Goal: Task Accomplishment & Management: Use online tool/utility

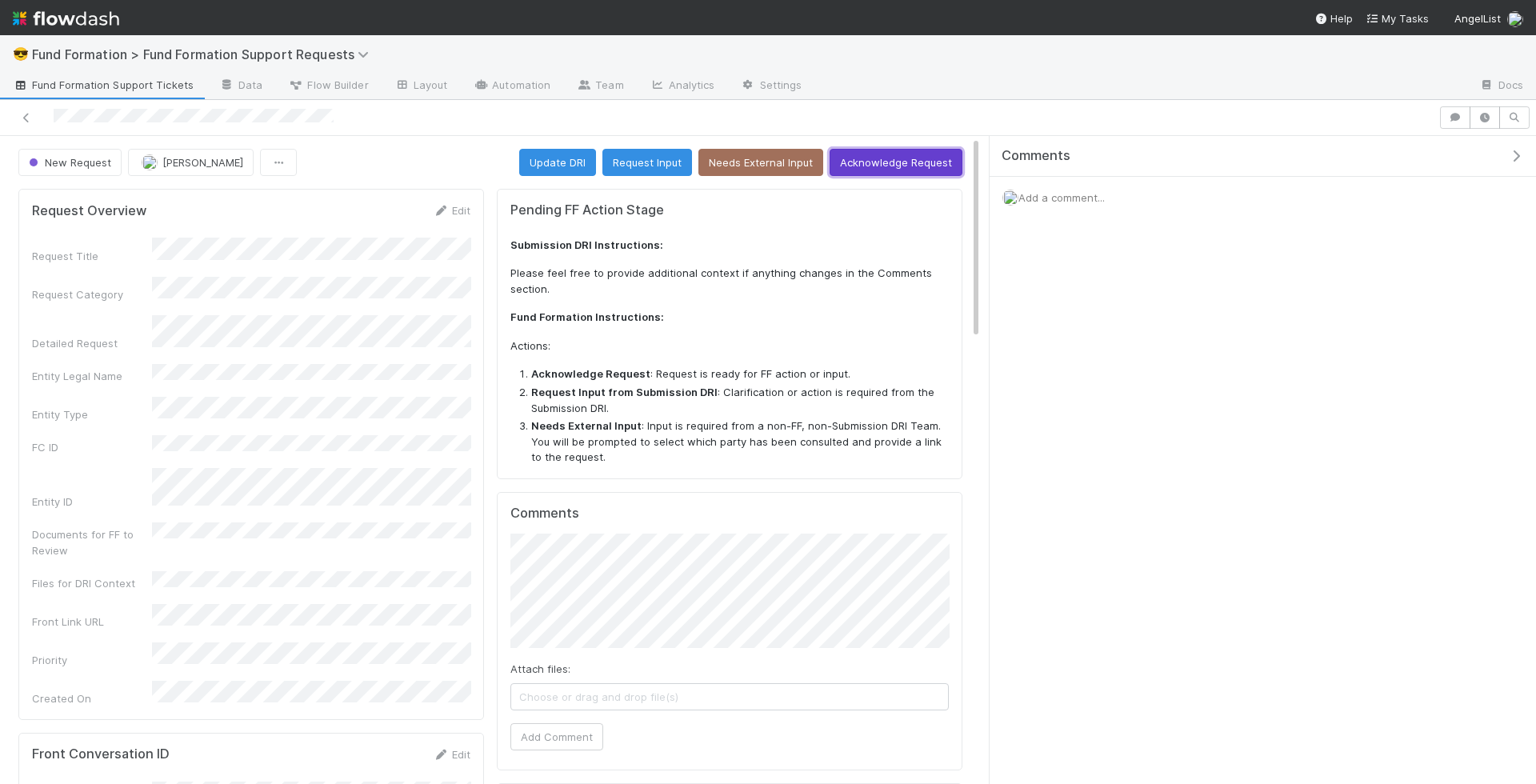
click at [936, 155] on button "Acknowledge Request" at bounding box center [897, 162] width 133 height 27
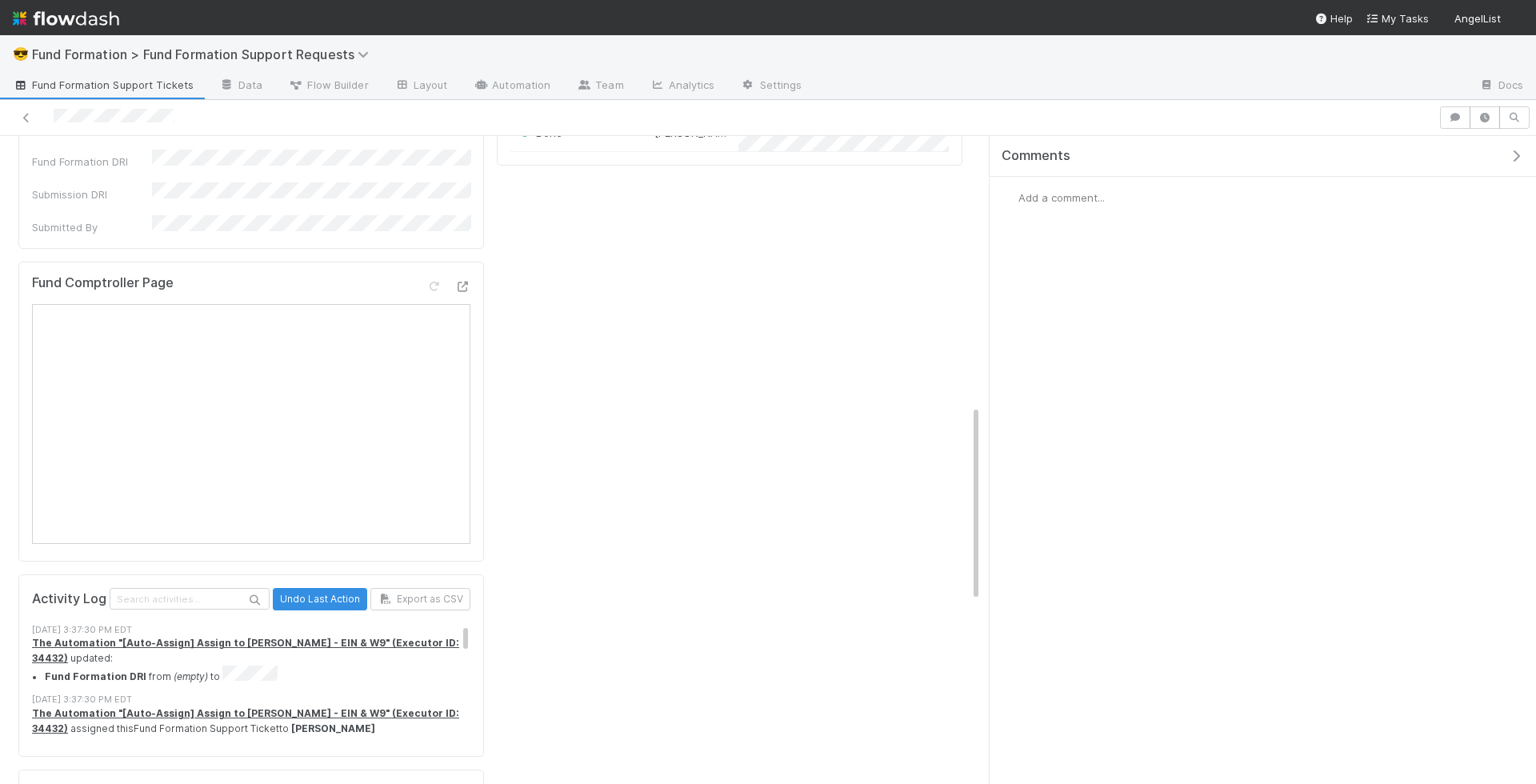
scroll to position [981, 0]
click at [1062, 207] on div "Add a comment..." at bounding box center [1262, 198] width 546 height 42
click at [1062, 192] on span "Add a comment..." at bounding box center [1062, 198] width 87 height 13
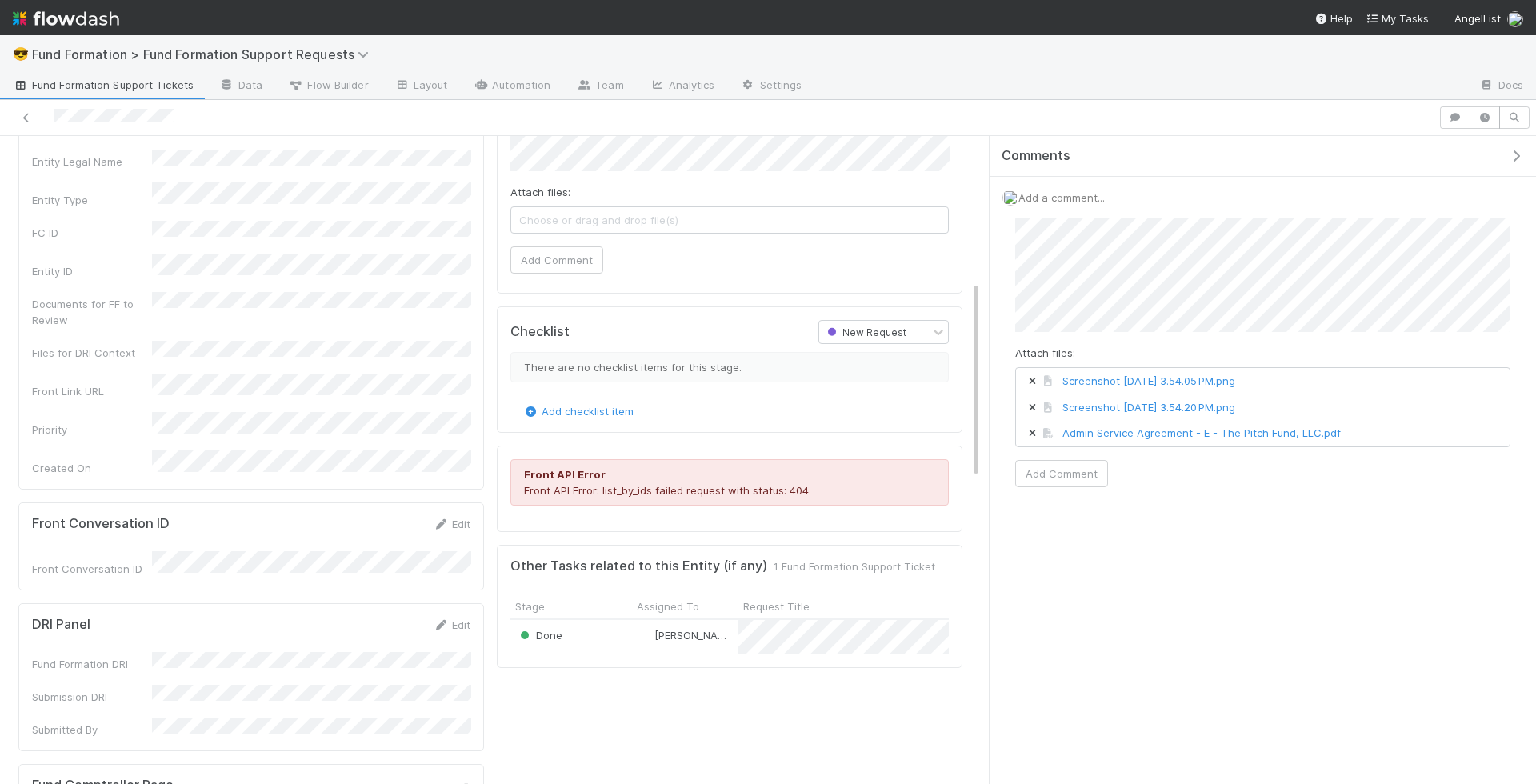
scroll to position [0, 0]
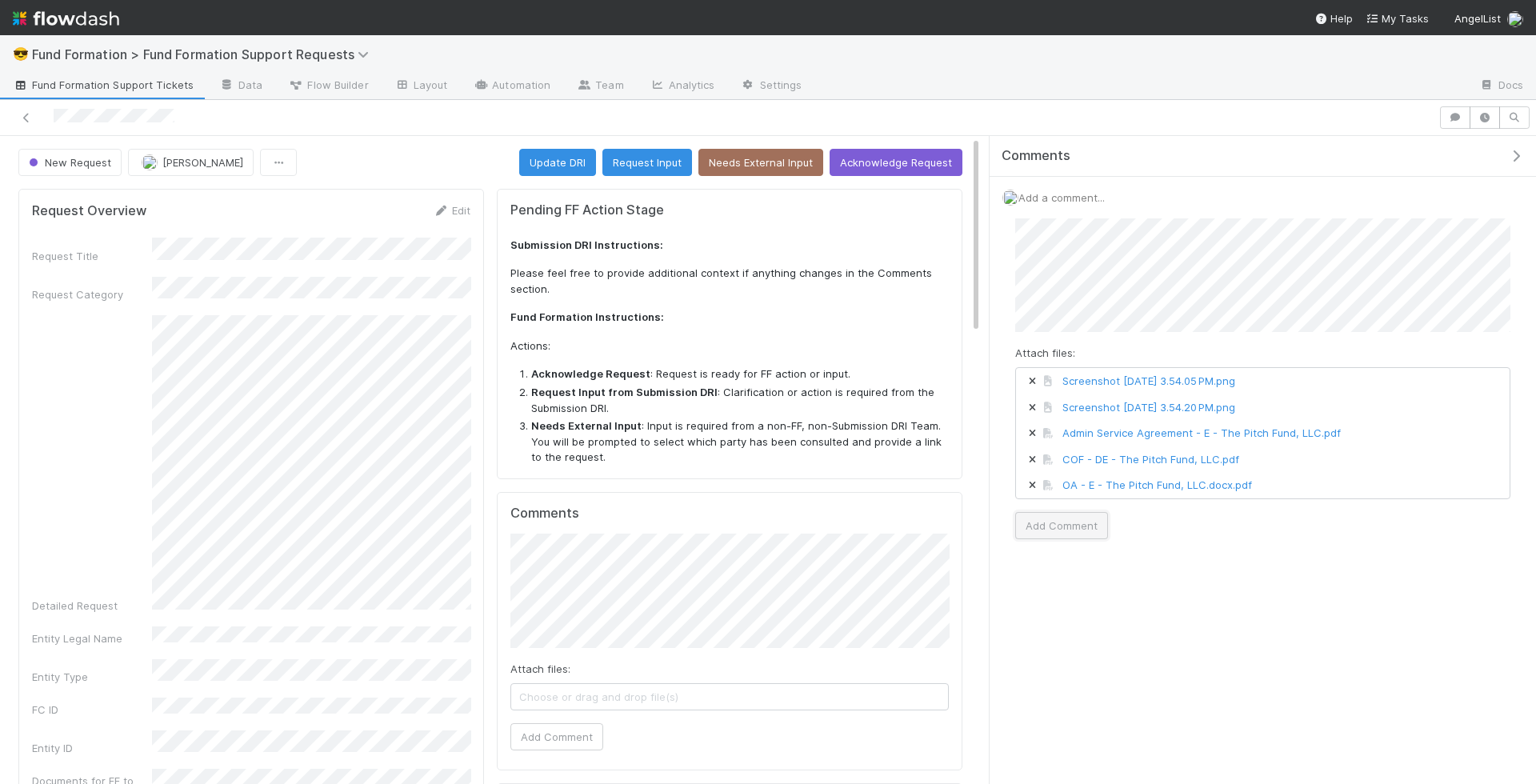
click at [1080, 525] on button "Add Comment" at bounding box center [1062, 525] width 93 height 27
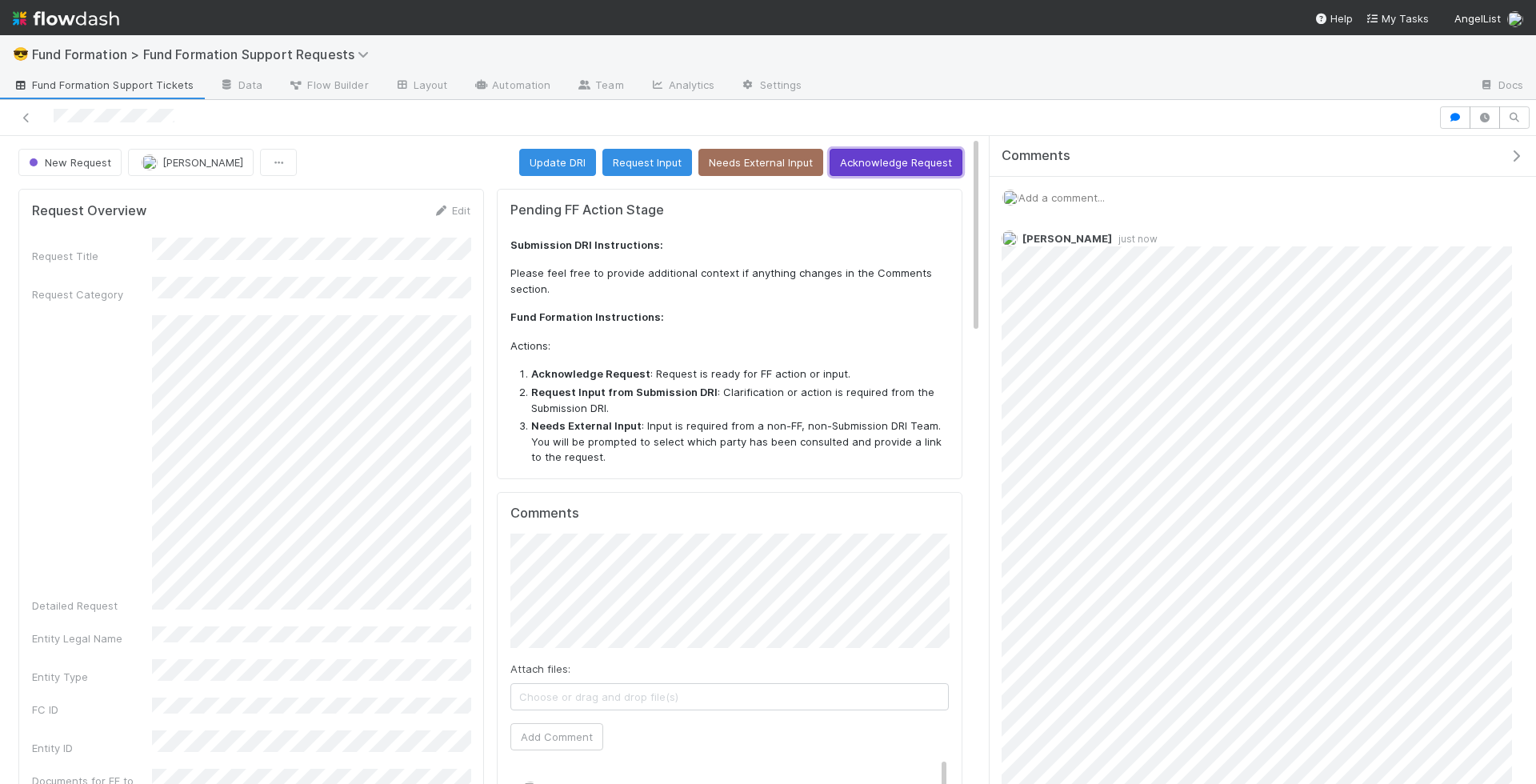
click at [891, 162] on button "Acknowledge Request" at bounding box center [897, 162] width 133 height 27
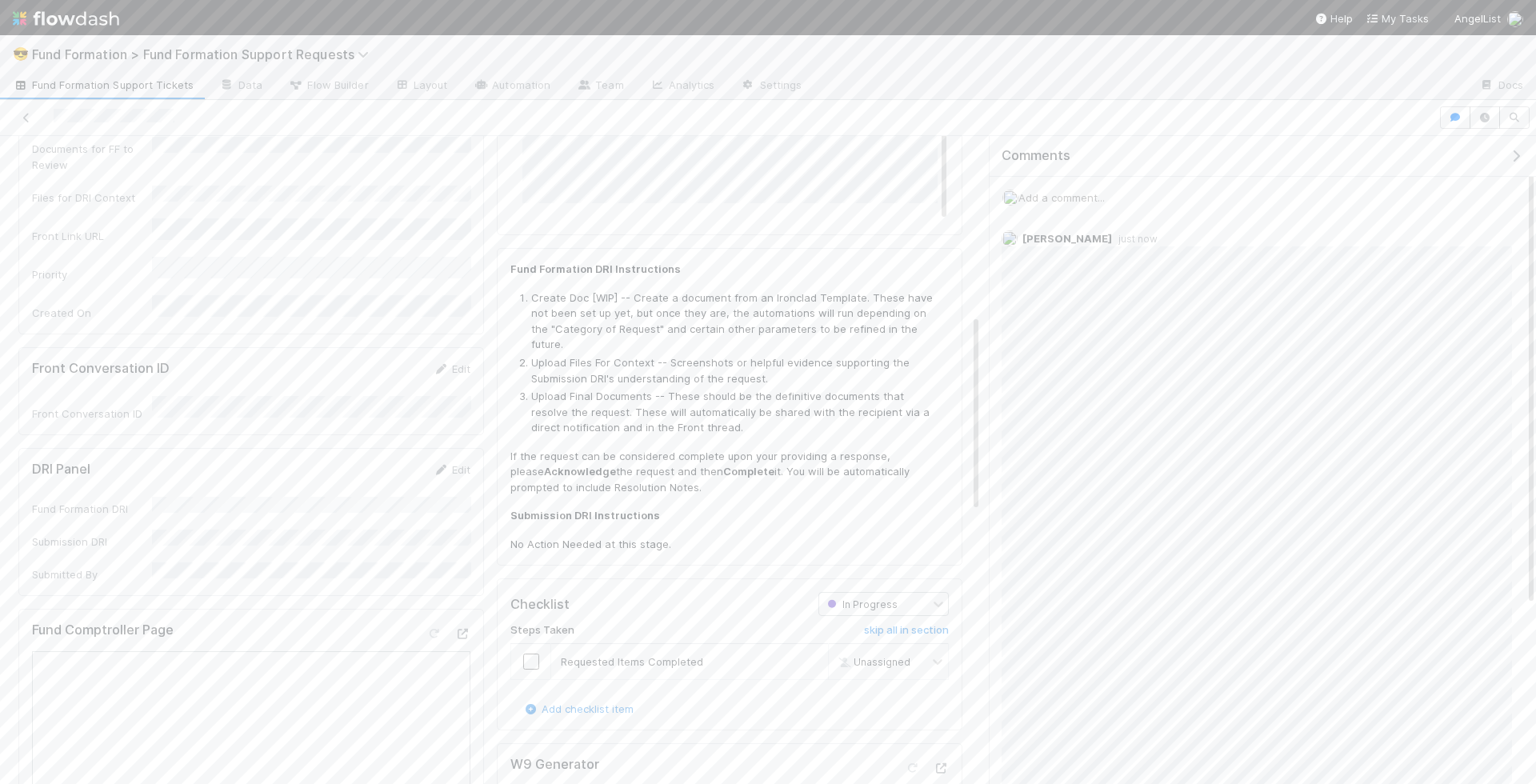
scroll to position [748, 0]
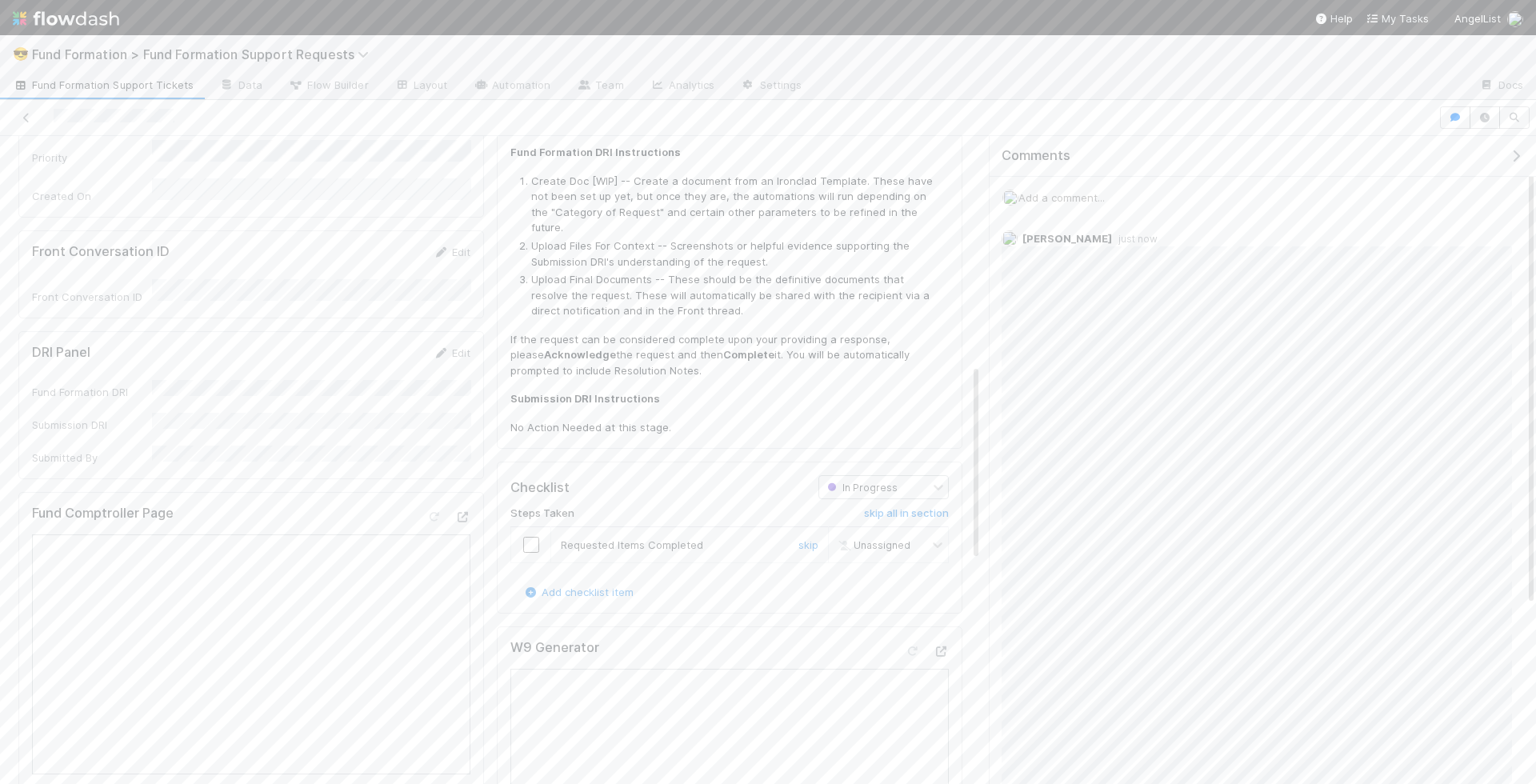
click at [534, 537] on input "checkbox" at bounding box center [532, 545] width 16 height 16
checkbox input "true"
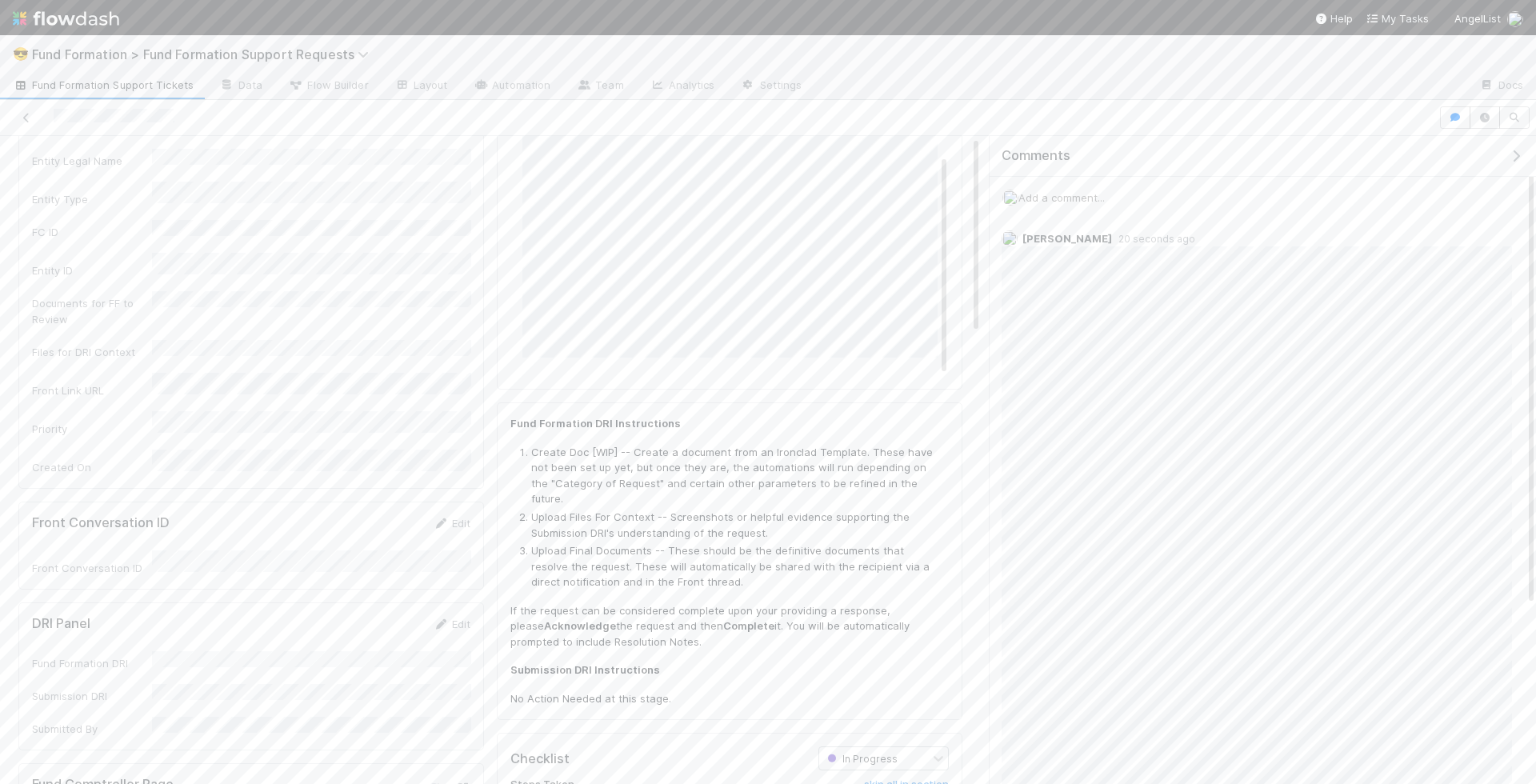
scroll to position [0, 0]
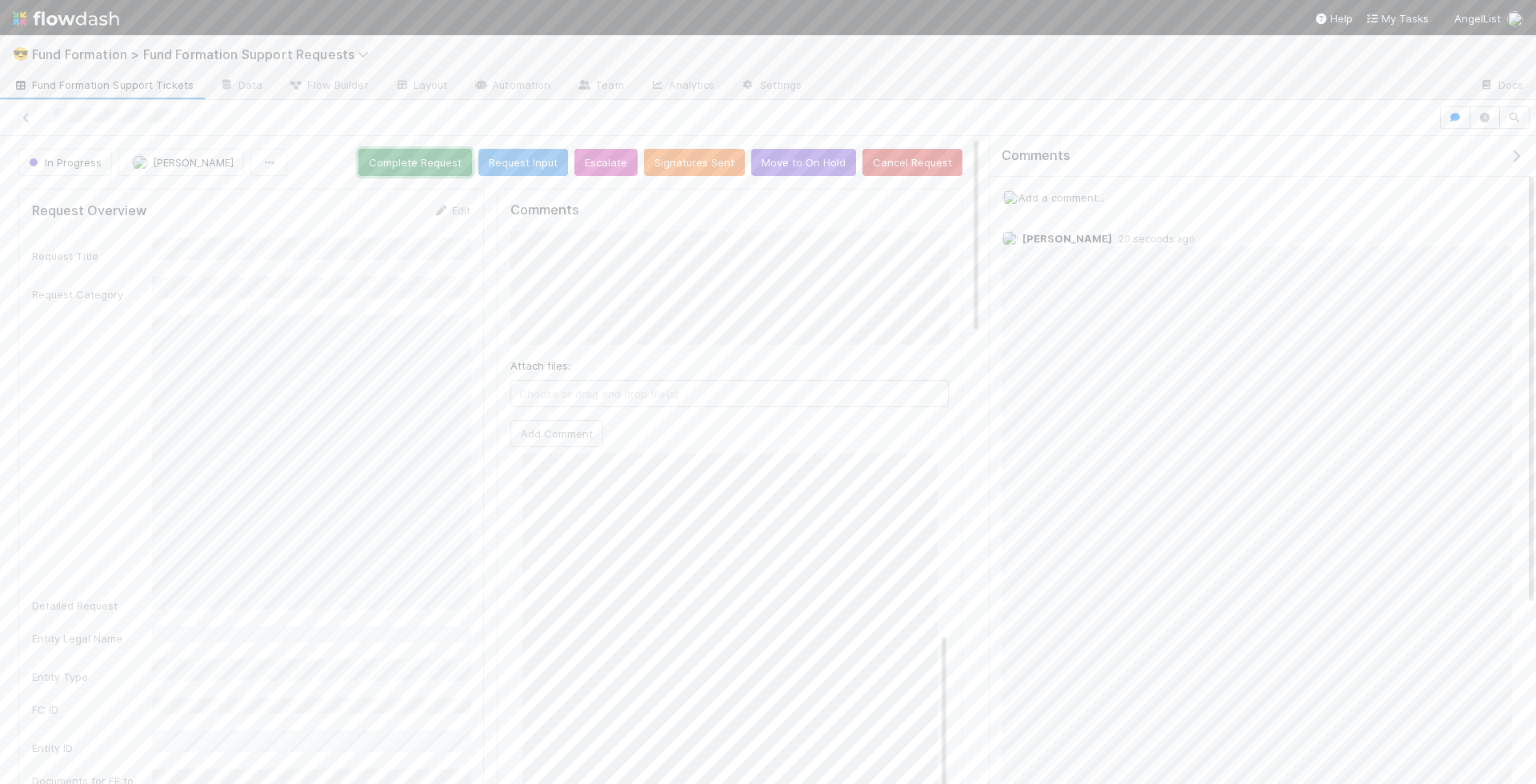
click at [412, 170] on button "Complete Request" at bounding box center [415, 162] width 114 height 27
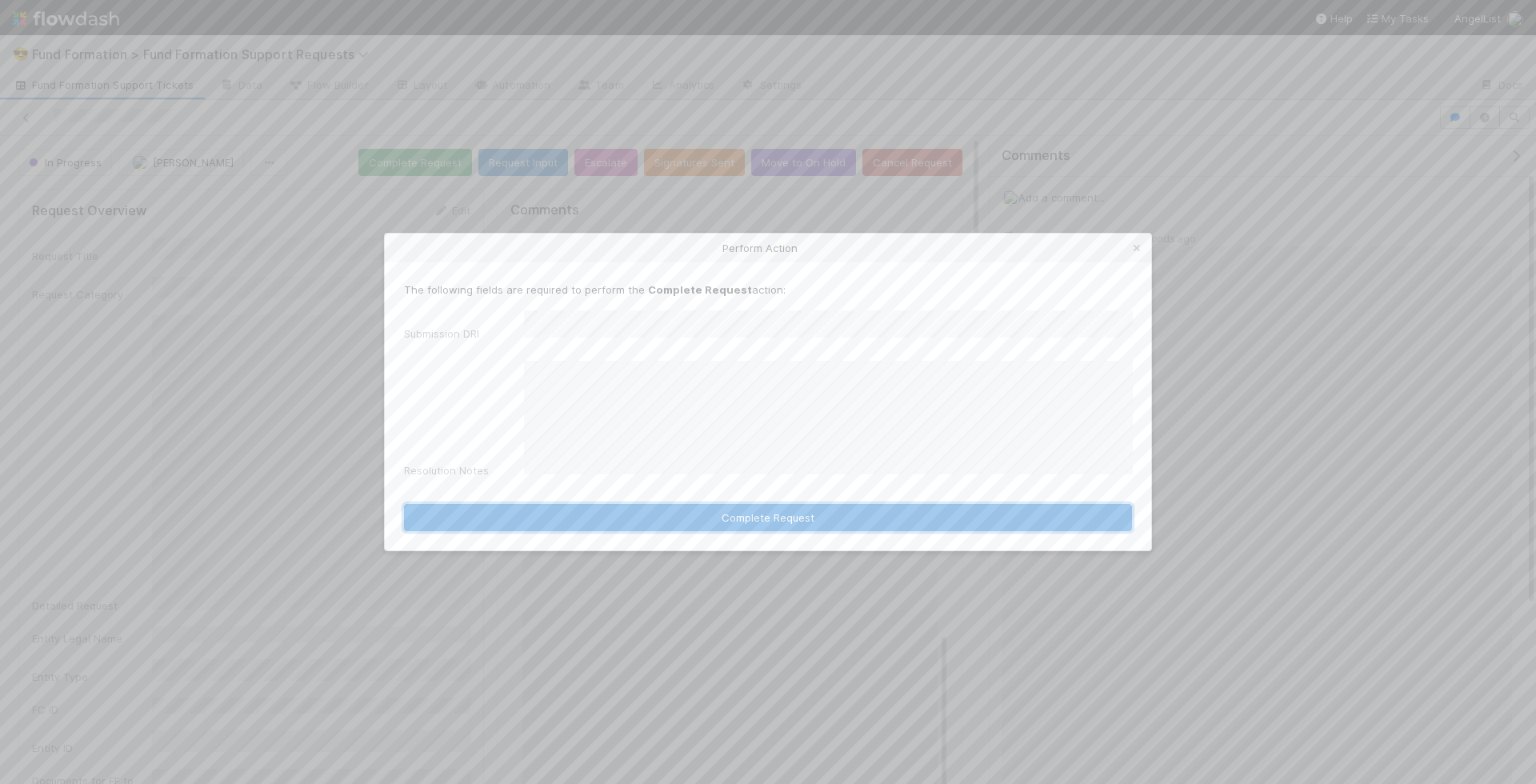
click at [732, 511] on button "Complete Request" at bounding box center [768, 518] width 728 height 27
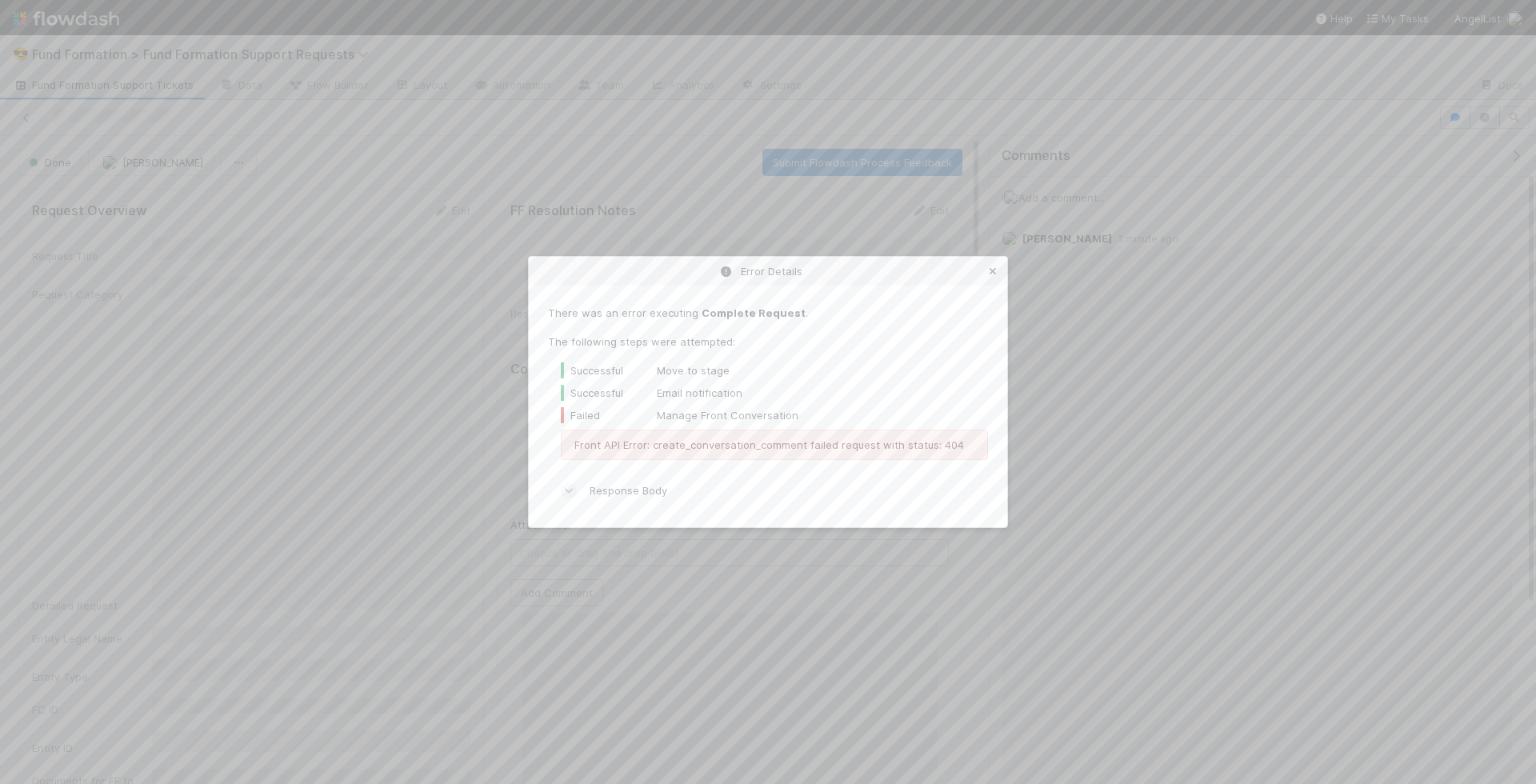
click at [993, 273] on icon at bounding box center [993, 271] width 16 height 10
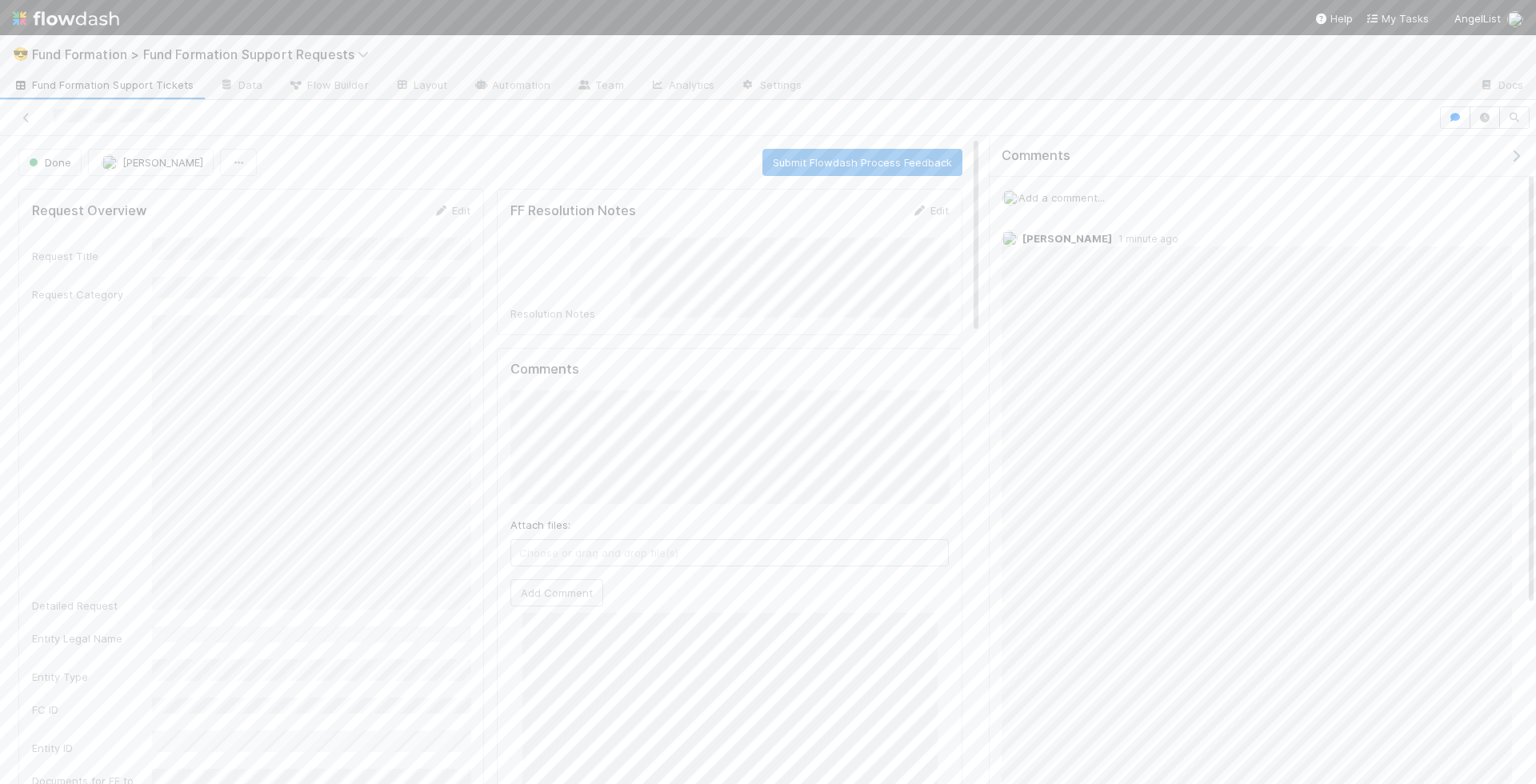
click at [83, 98] on li at bounding box center [102, 98] width 205 height 2
click at [83, 88] on span "Fund Formation Support Tickets" at bounding box center [103, 85] width 181 height 16
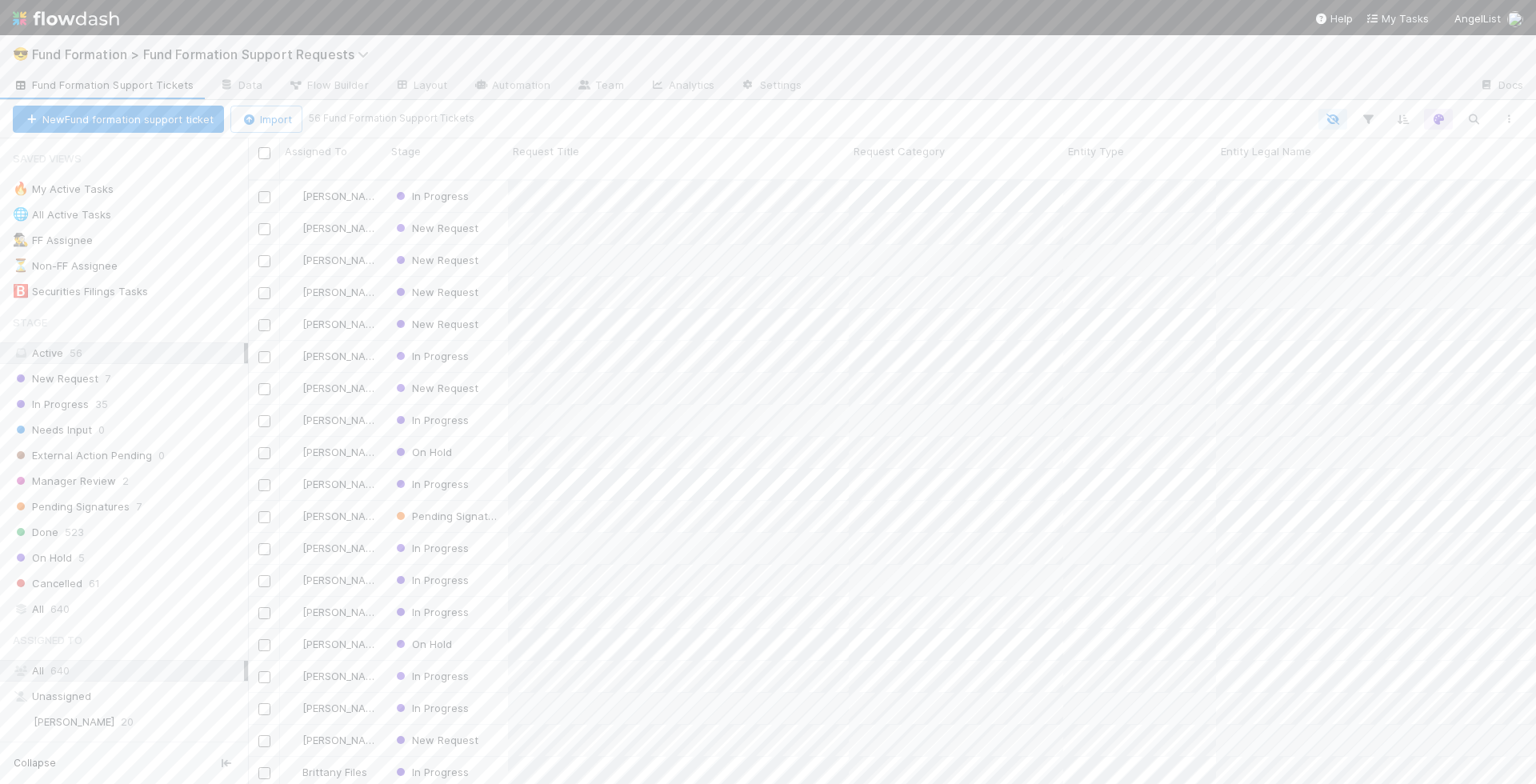
scroll to position [617, 1289]
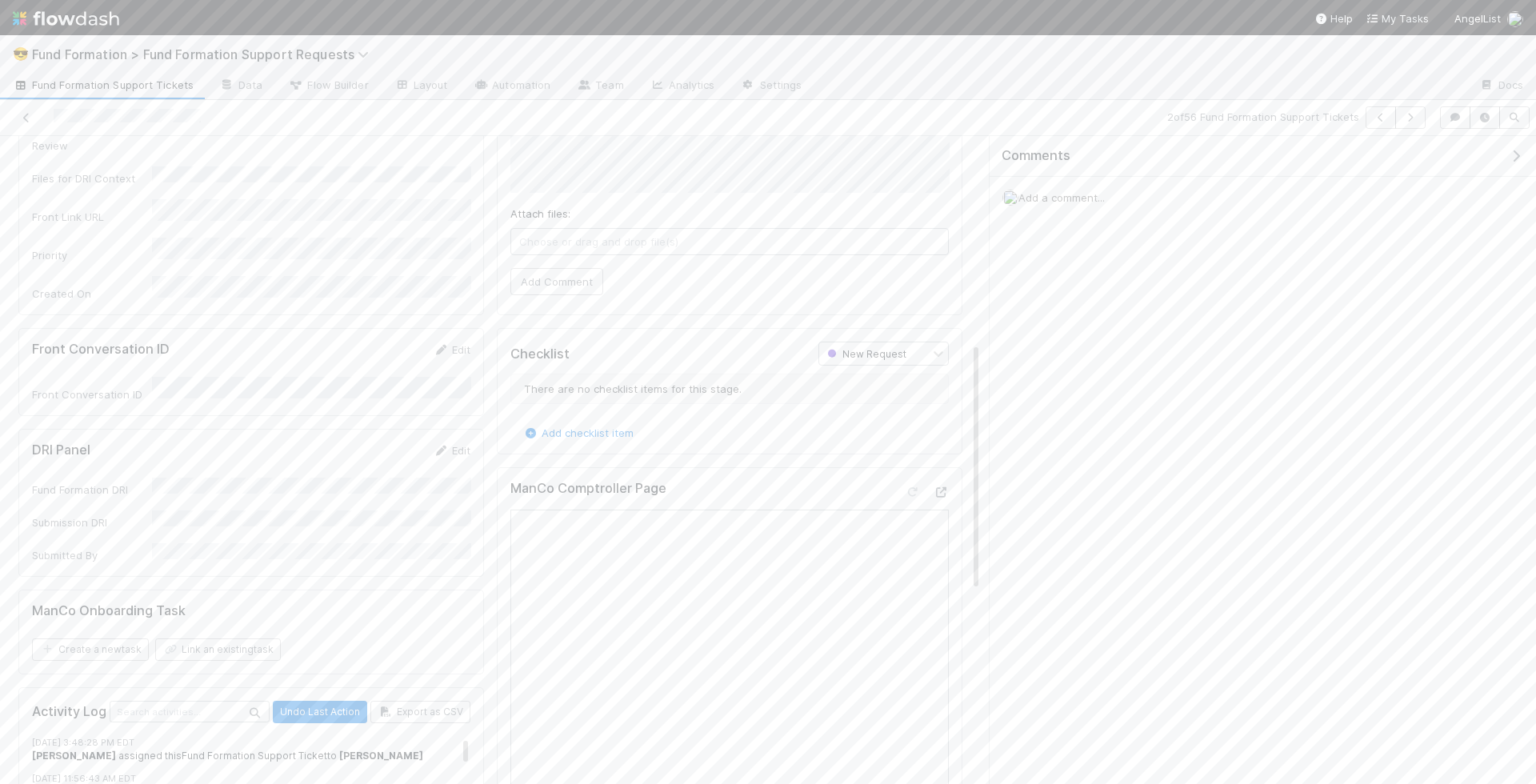
scroll to position [545, 0]
click at [465, 436] on div "Edit" at bounding box center [451, 444] width 37 height 16
click at [463, 438] on link "Edit" at bounding box center [451, 444] width 37 height 13
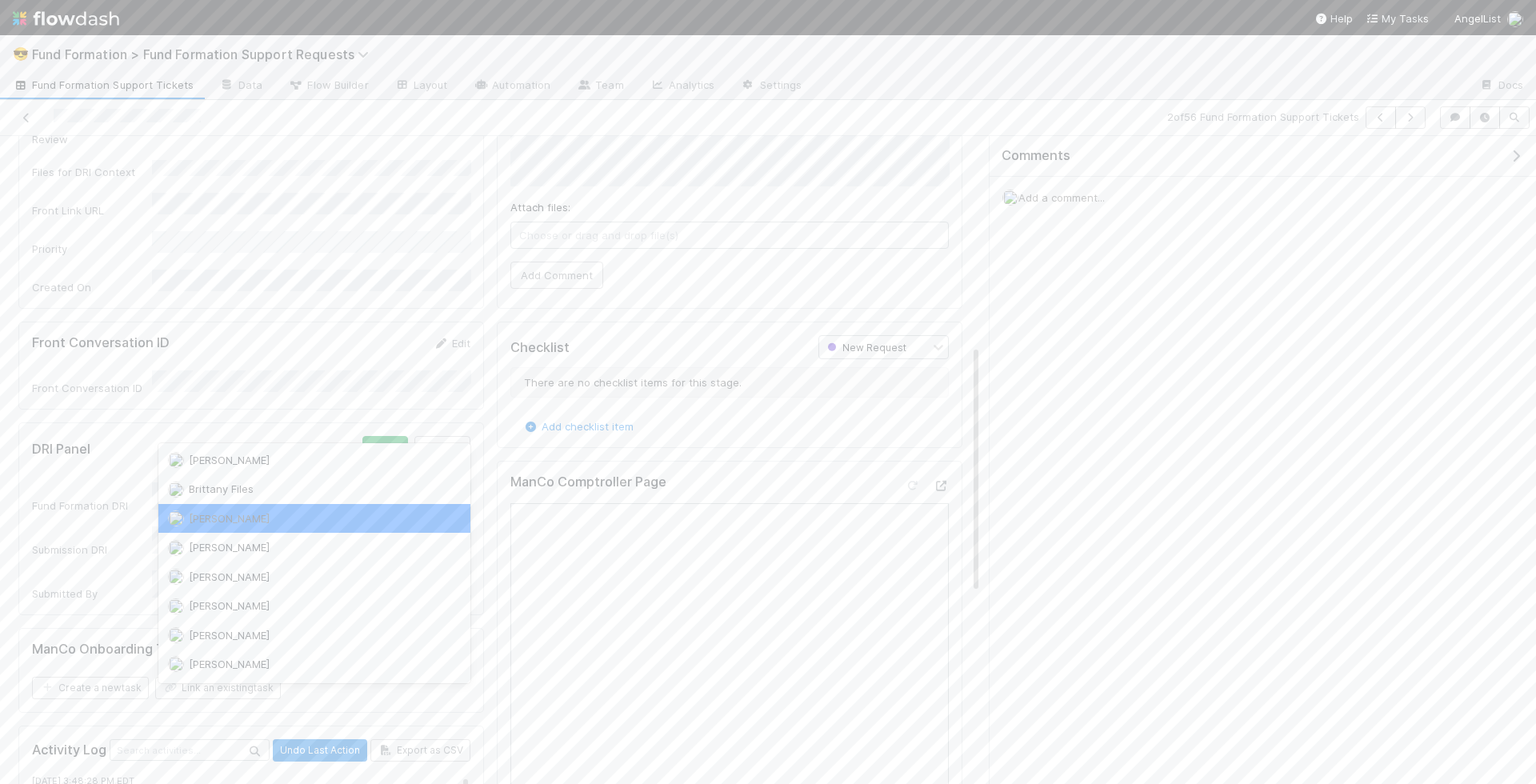
scroll to position [0, 0]
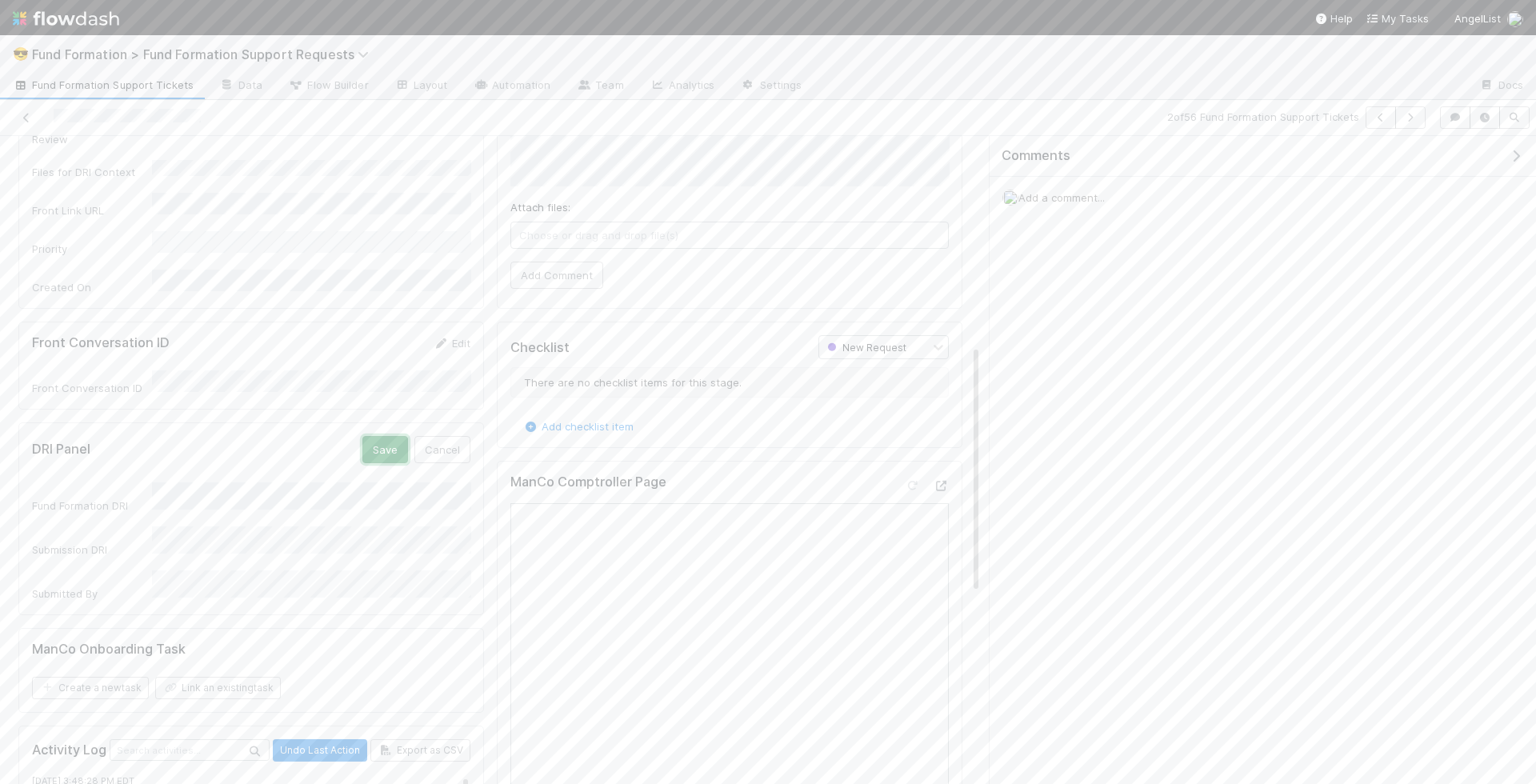
click at [392, 436] on button "Save" at bounding box center [385, 449] width 46 height 27
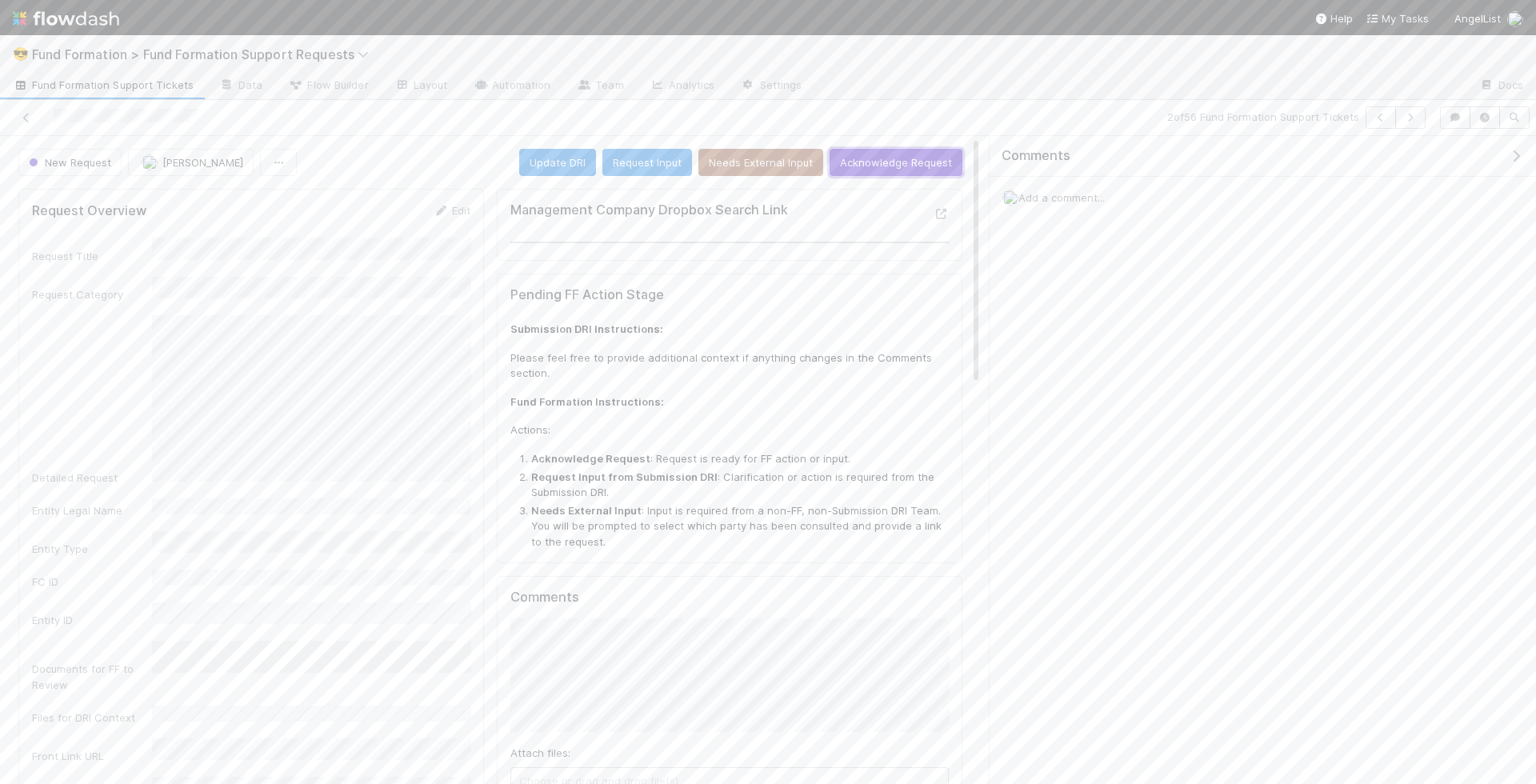
click at [916, 150] on button "Acknowledge Request" at bounding box center [897, 162] width 133 height 27
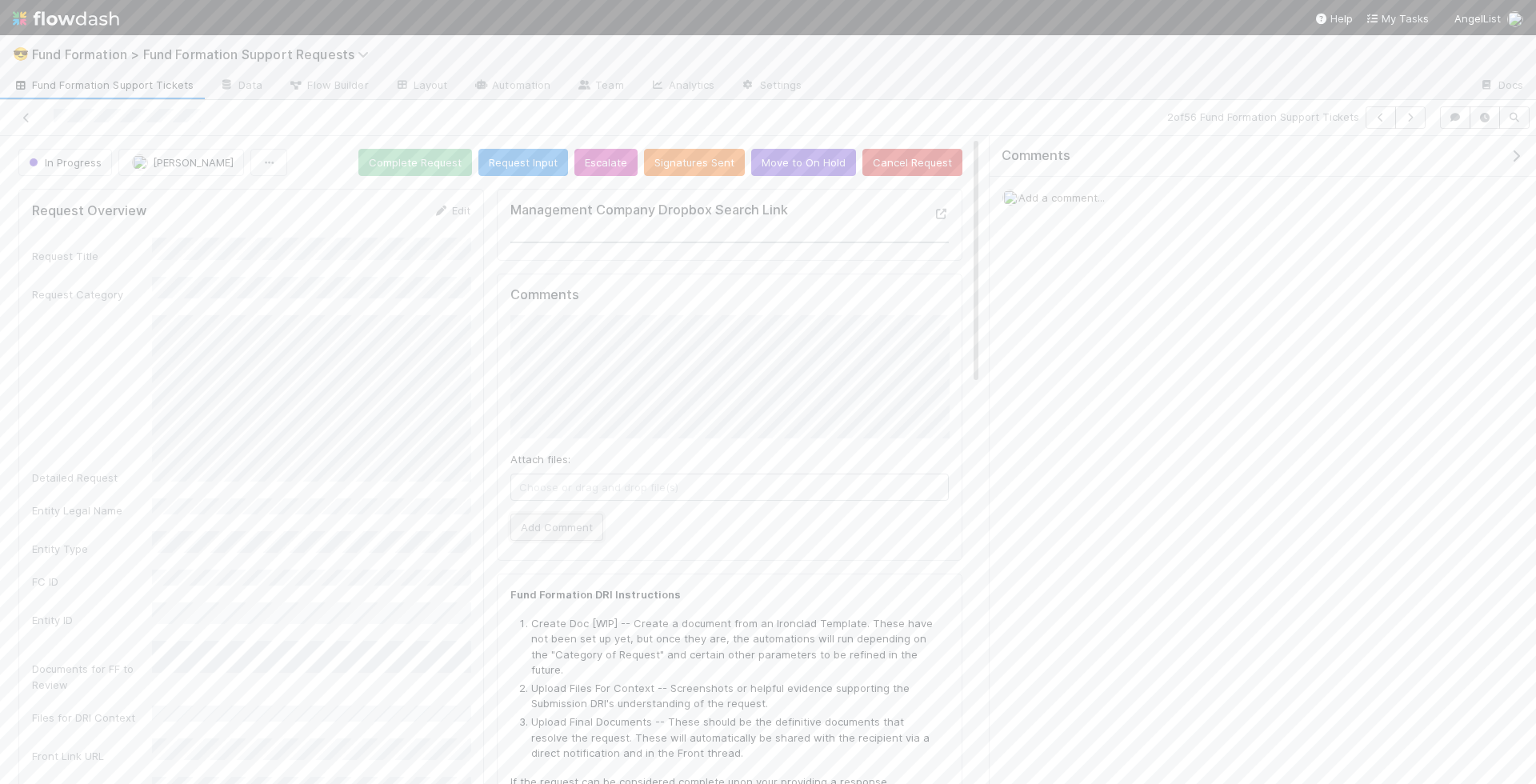
click at [561, 513] on button "Add Comment" at bounding box center [557, 527] width 93 height 27
click at [1035, 401] on span "Reply..." at bounding box center [1035, 407] width 35 height 13
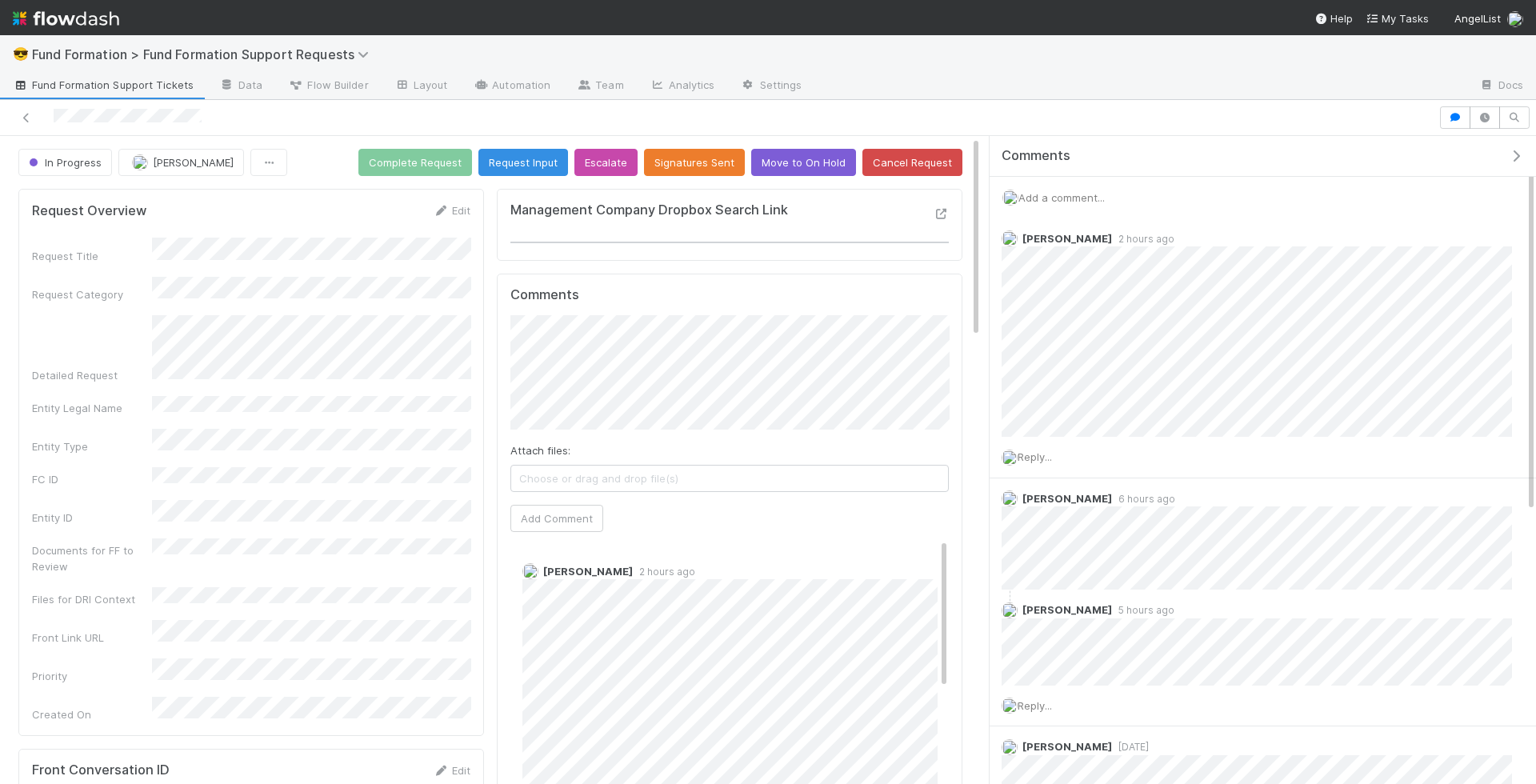
click at [1082, 192] on span "Add a comment..." at bounding box center [1062, 198] width 87 height 13
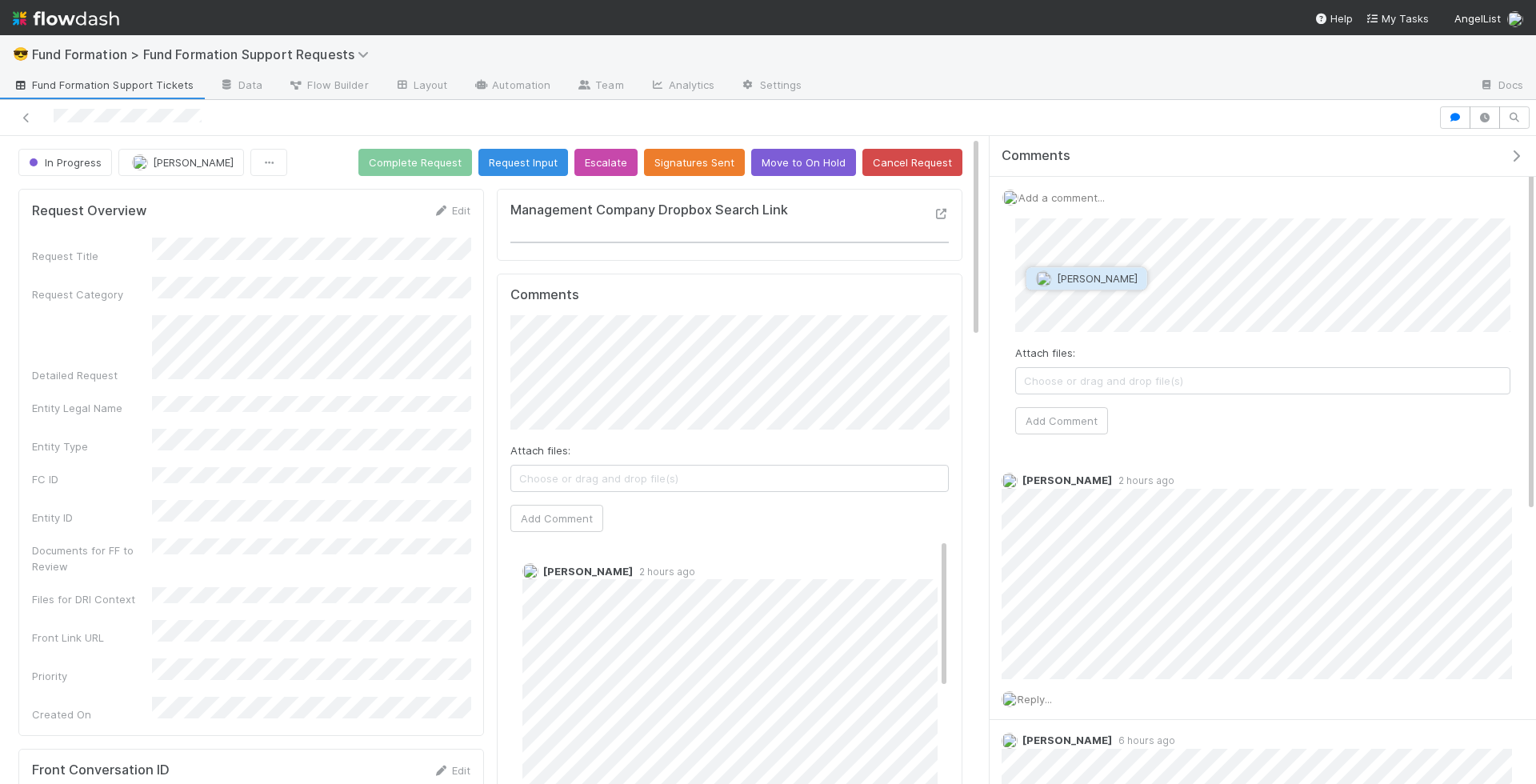
click at [1360, 128] on div at bounding box center [768, 118] width 1536 height 36
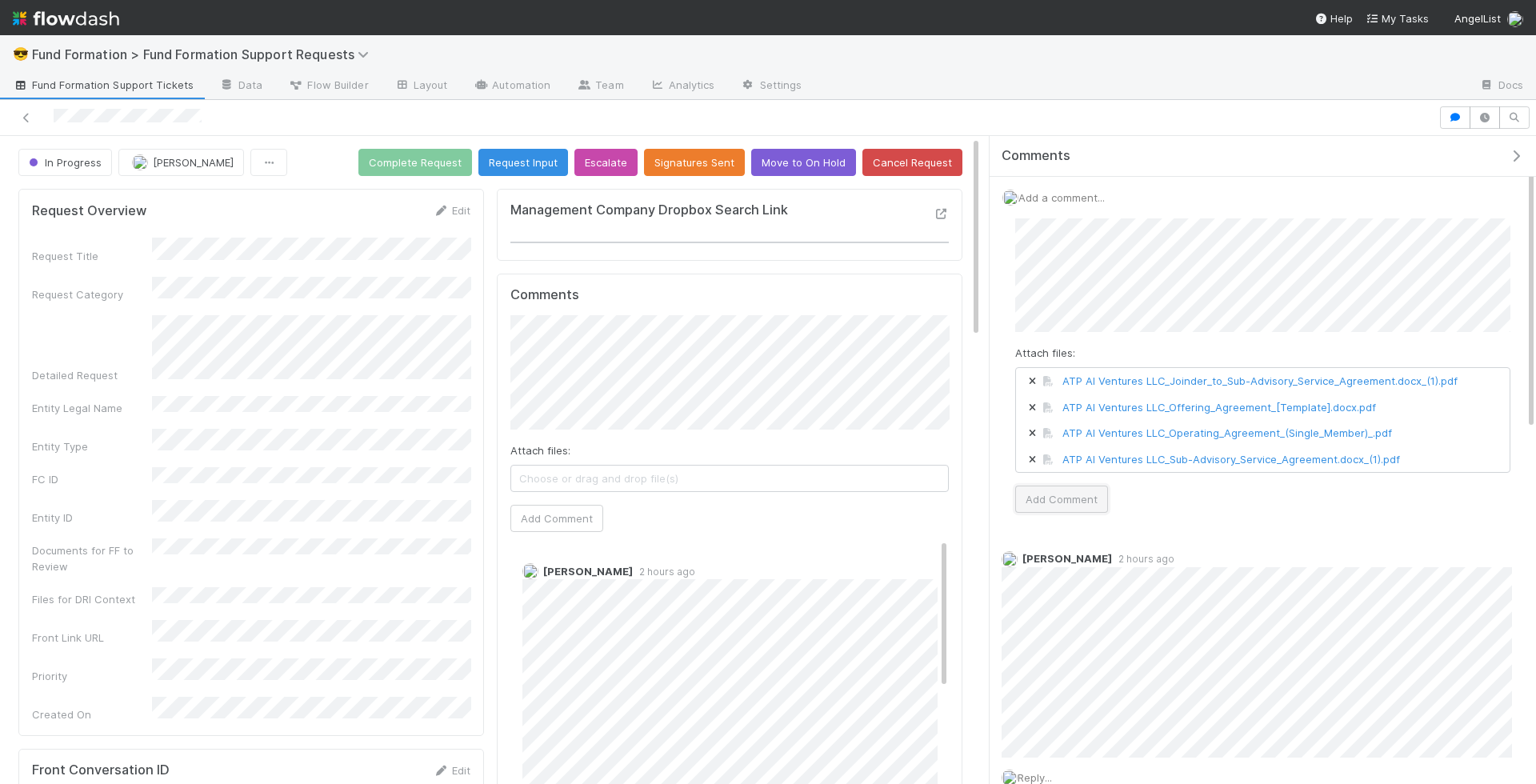
click at [1082, 486] on button "Add Comment" at bounding box center [1062, 500] width 93 height 27
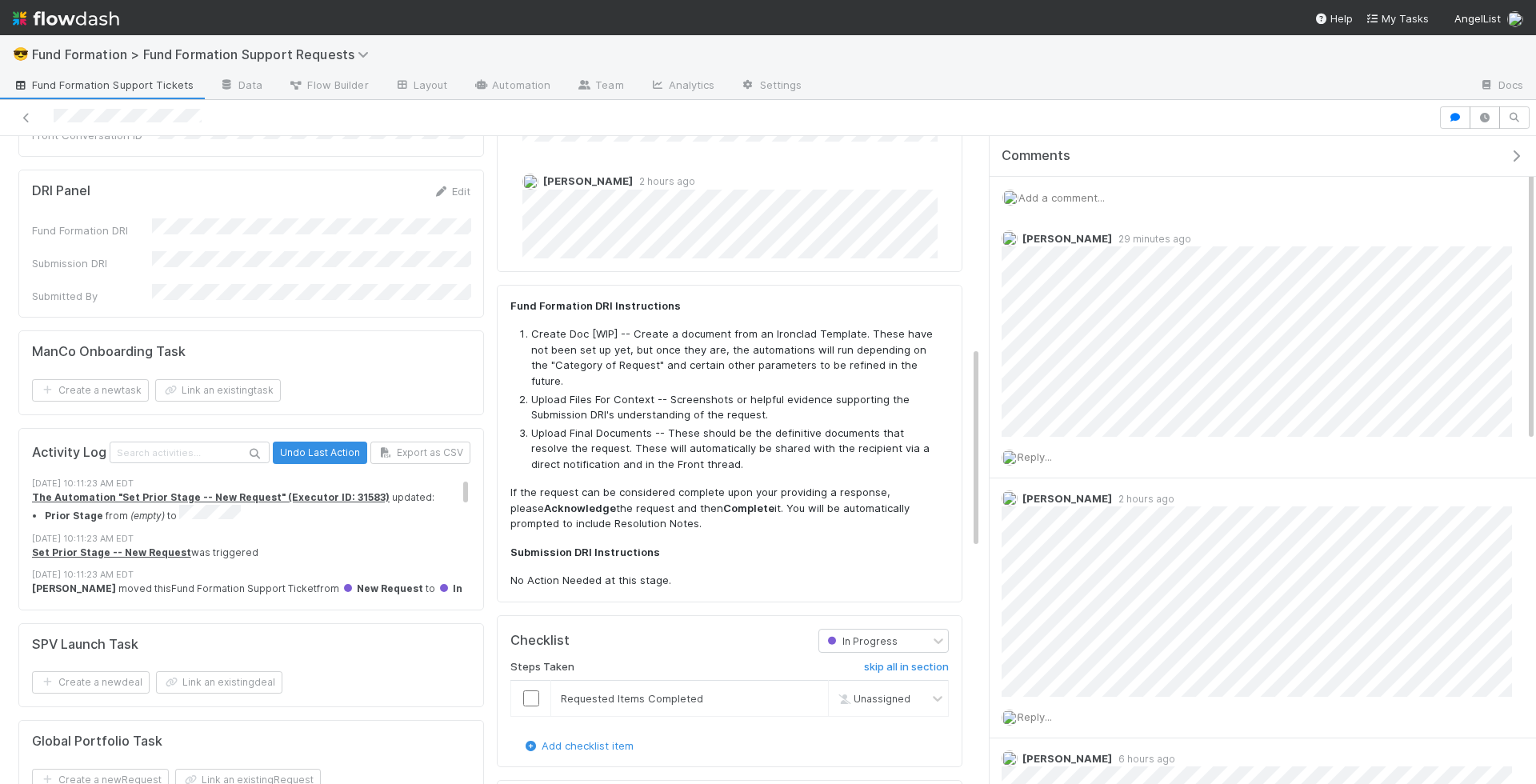
scroll to position [684, 0]
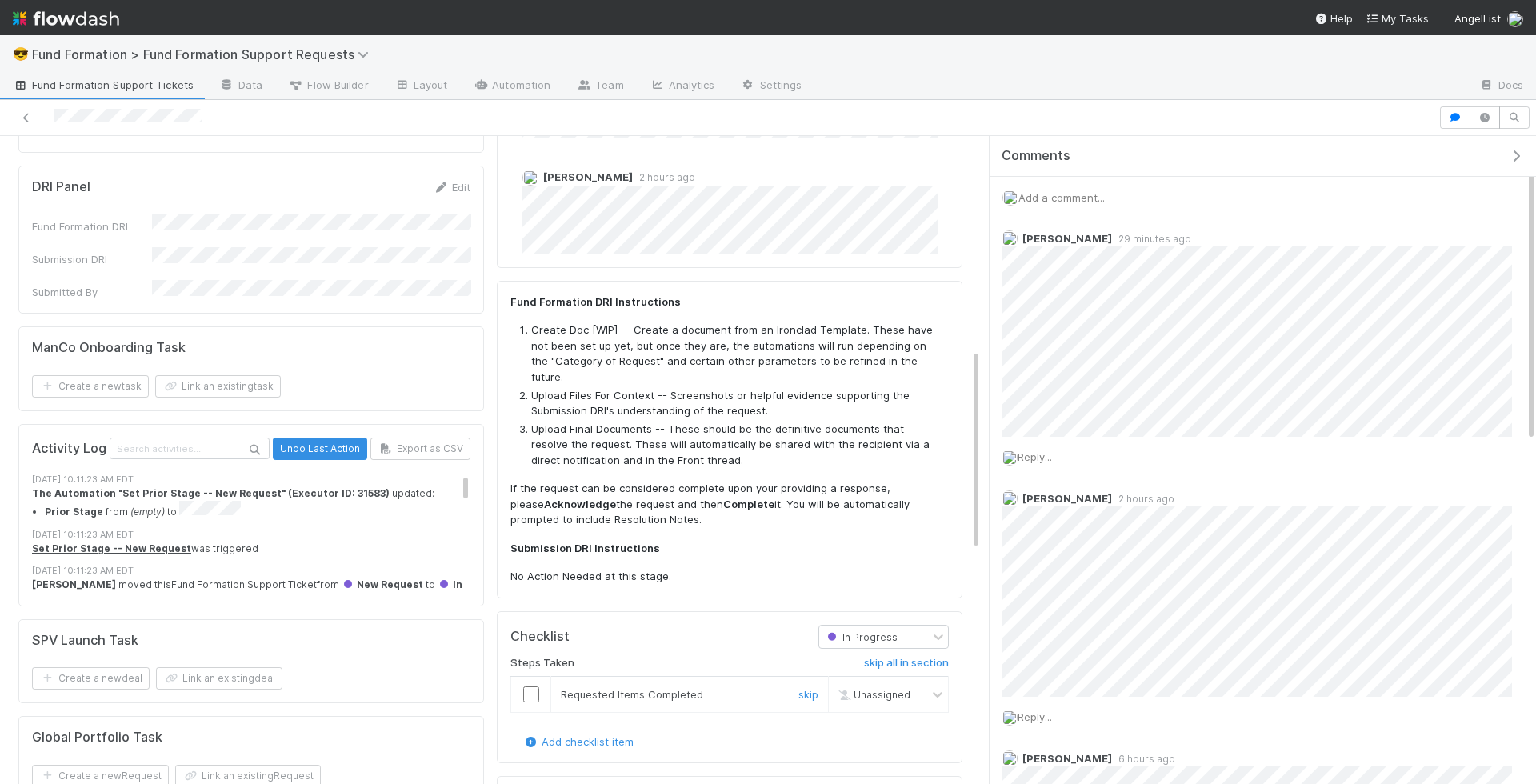
click at [531, 686] on input "checkbox" at bounding box center [532, 695] width 16 height 16
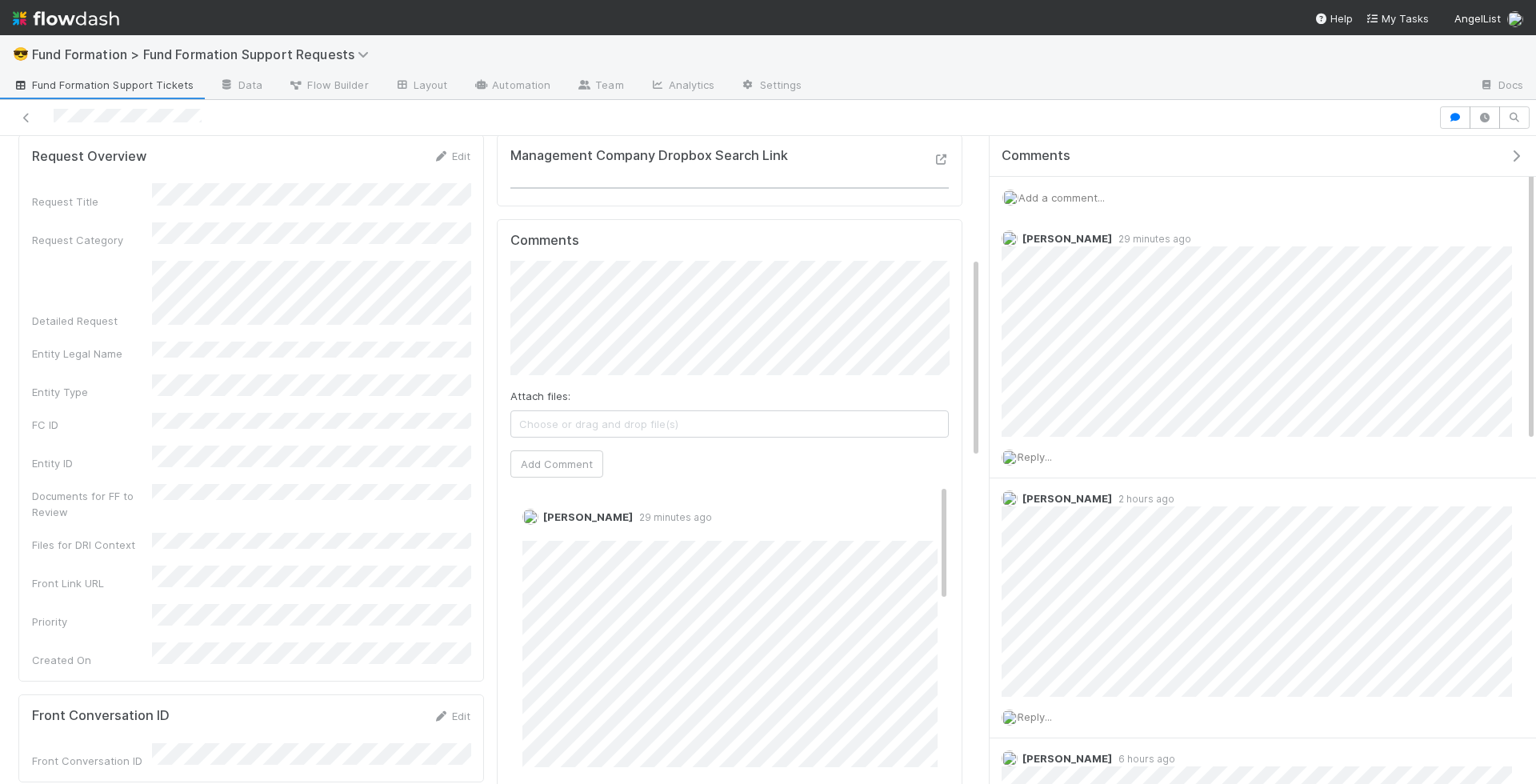
scroll to position [0, 0]
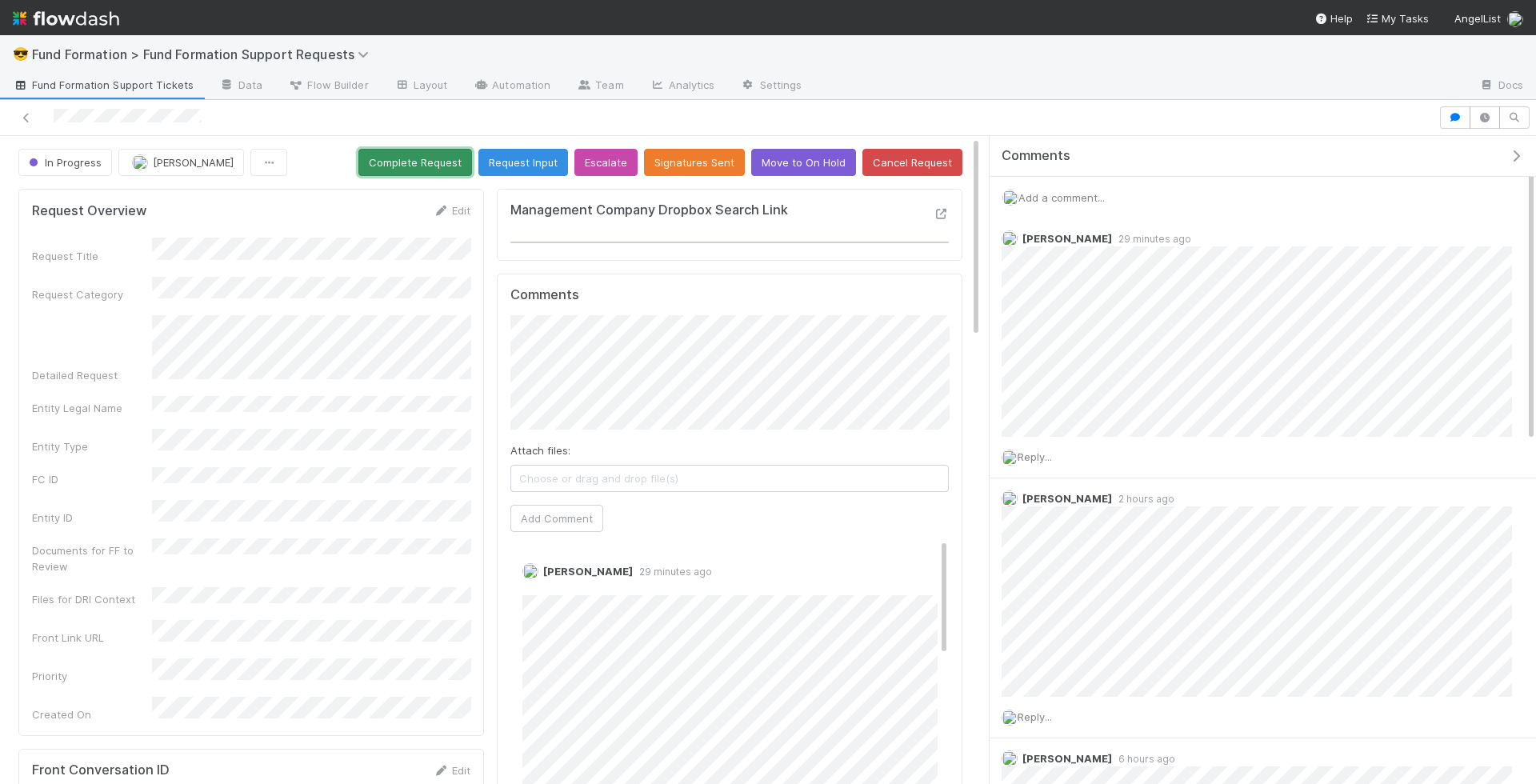
click at [400, 157] on button "Complete Request" at bounding box center [415, 162] width 114 height 27
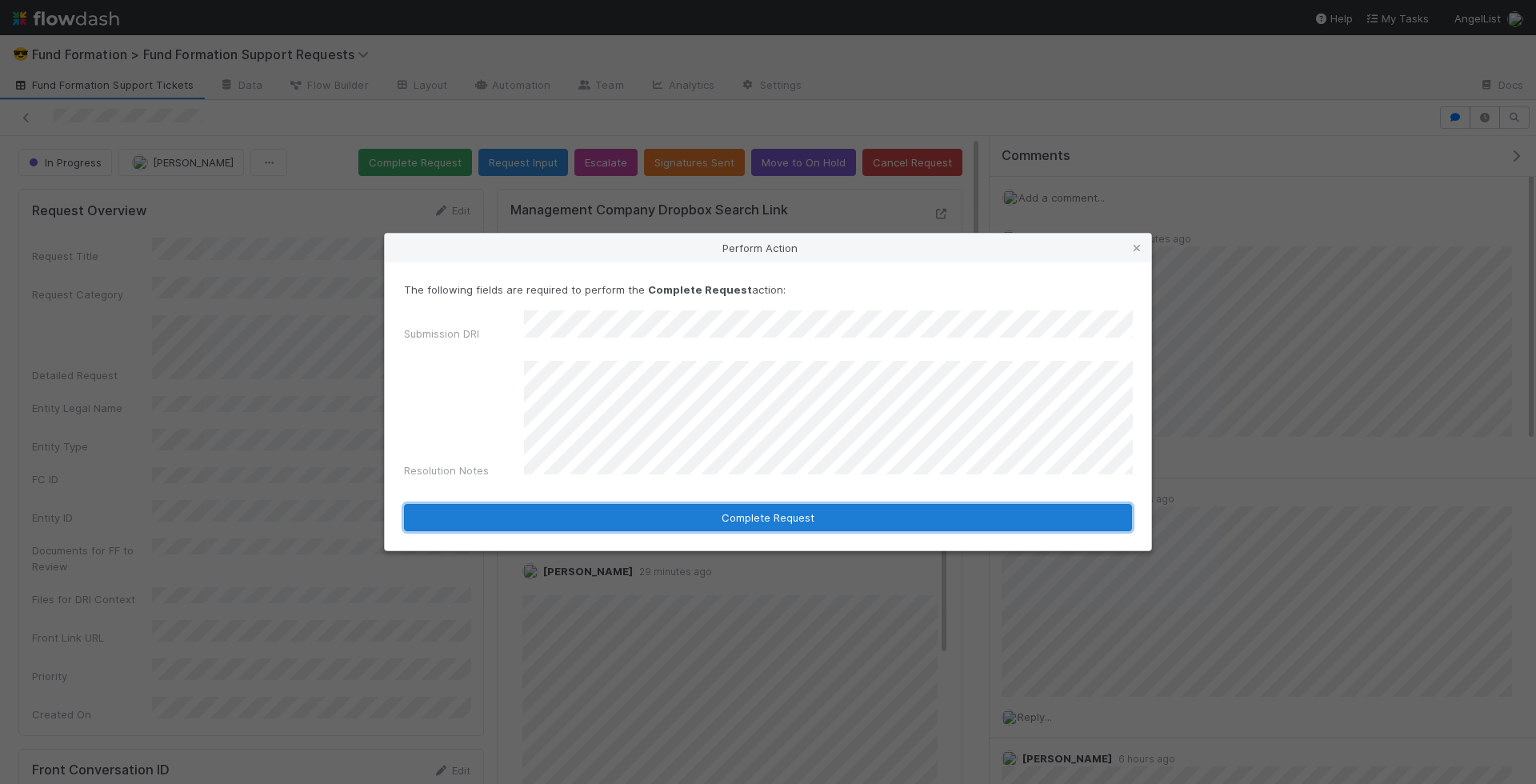
click at [728, 504] on button "Complete Request" at bounding box center [768, 518] width 728 height 27
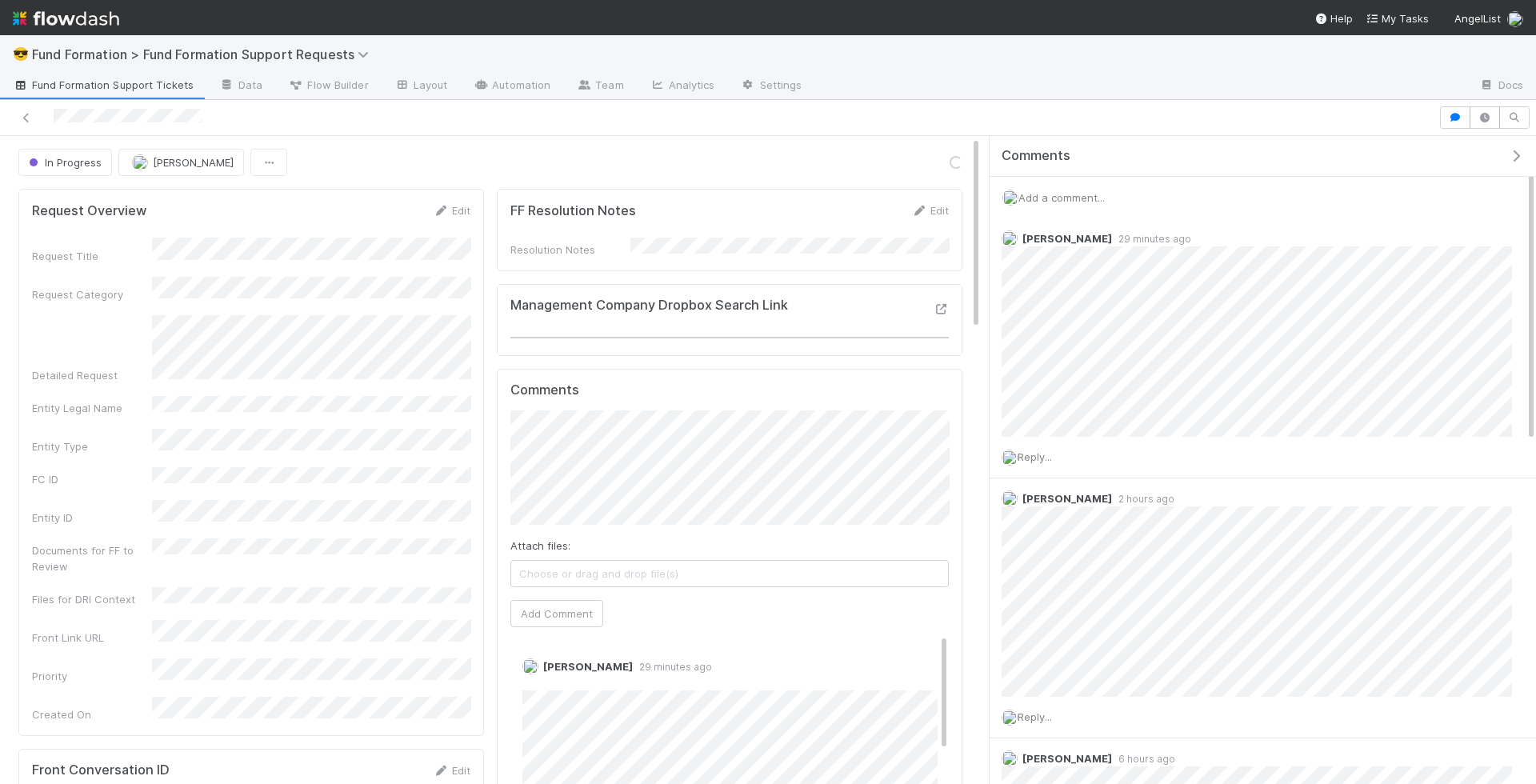
click at [104, 86] on span "Fund Formation Support Tickets" at bounding box center [103, 85] width 181 height 16
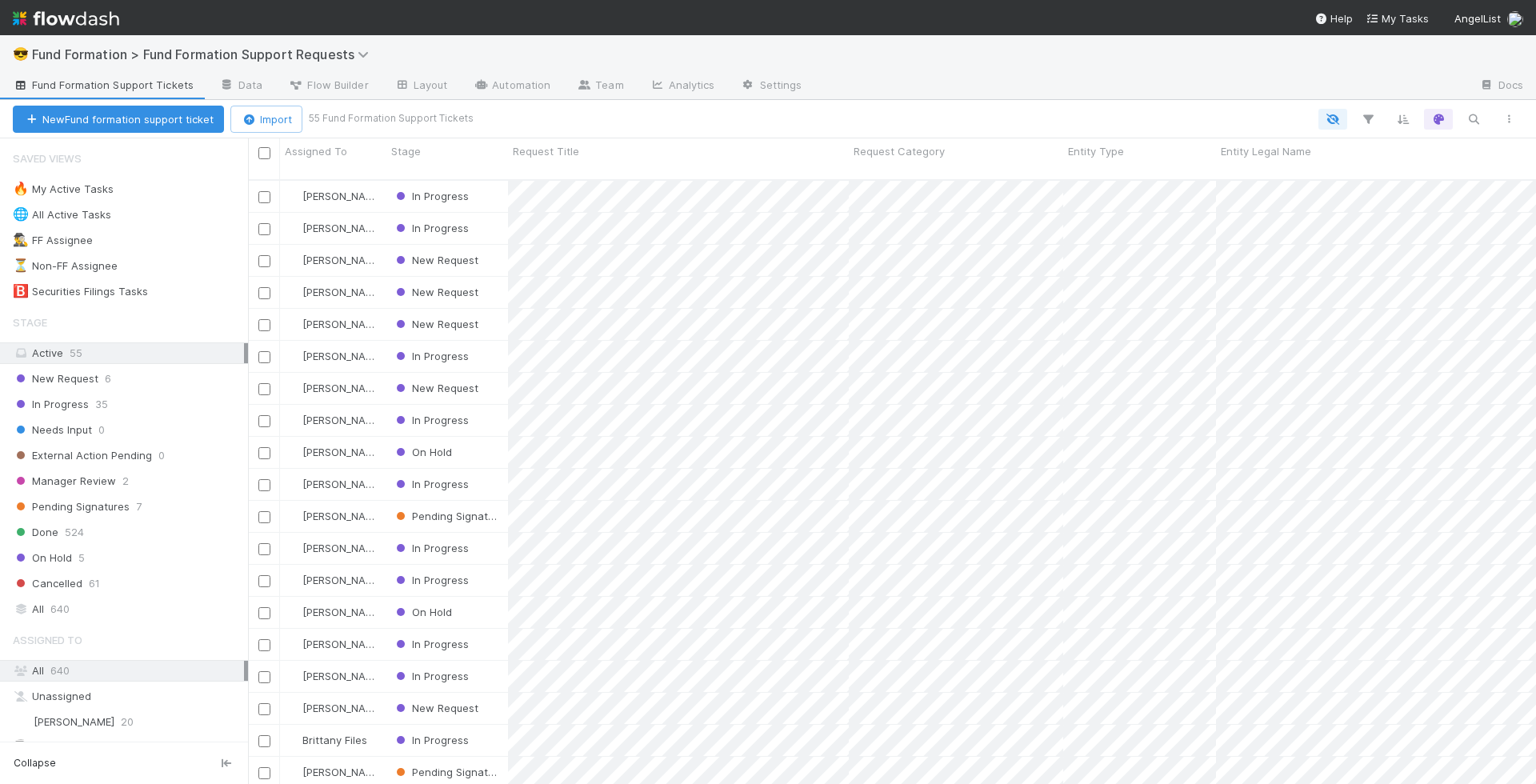
scroll to position [617, 1289]
click at [493, 341] on div "In Progress" at bounding box center [447, 356] width 121 height 31
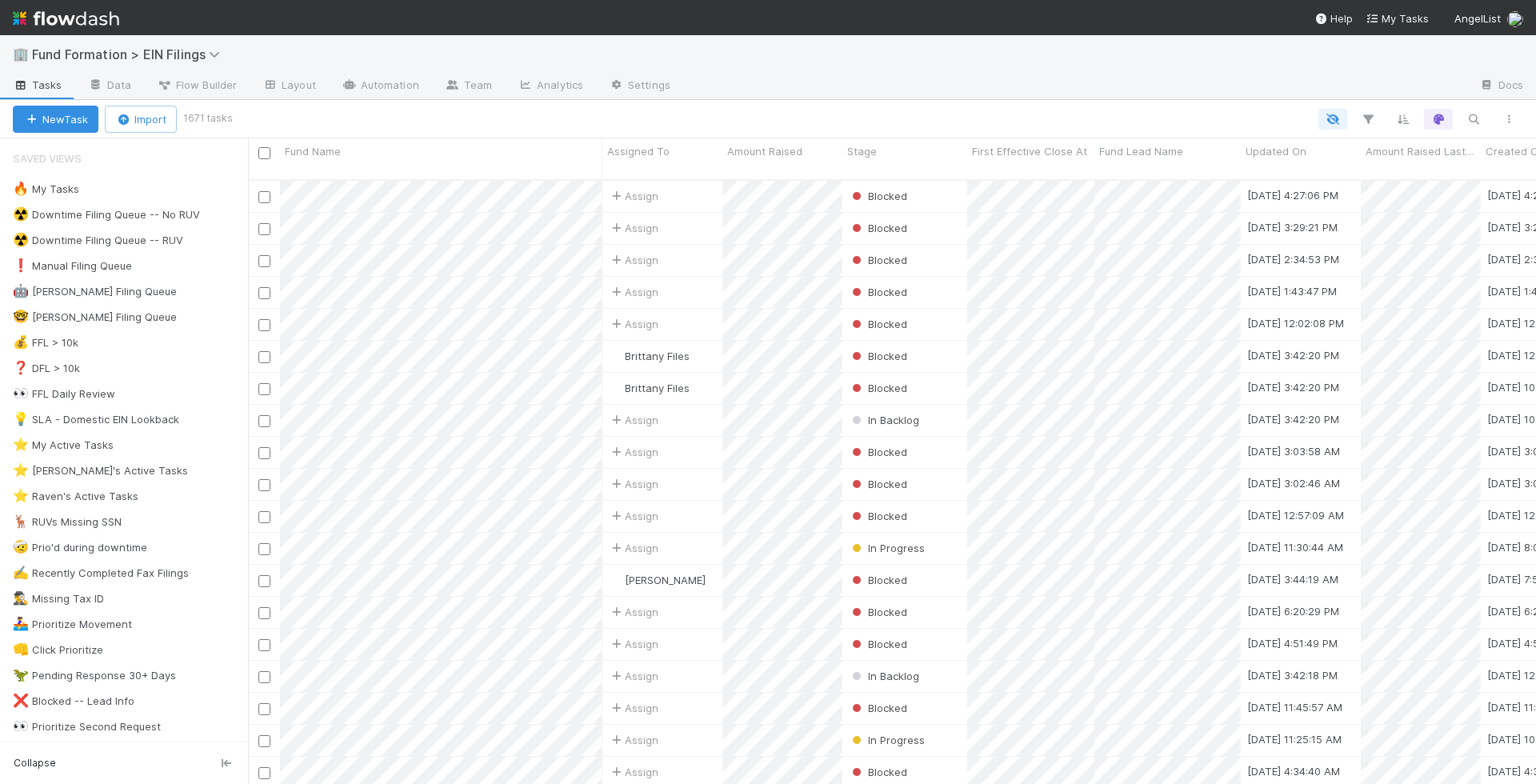
scroll to position [617, 1289]
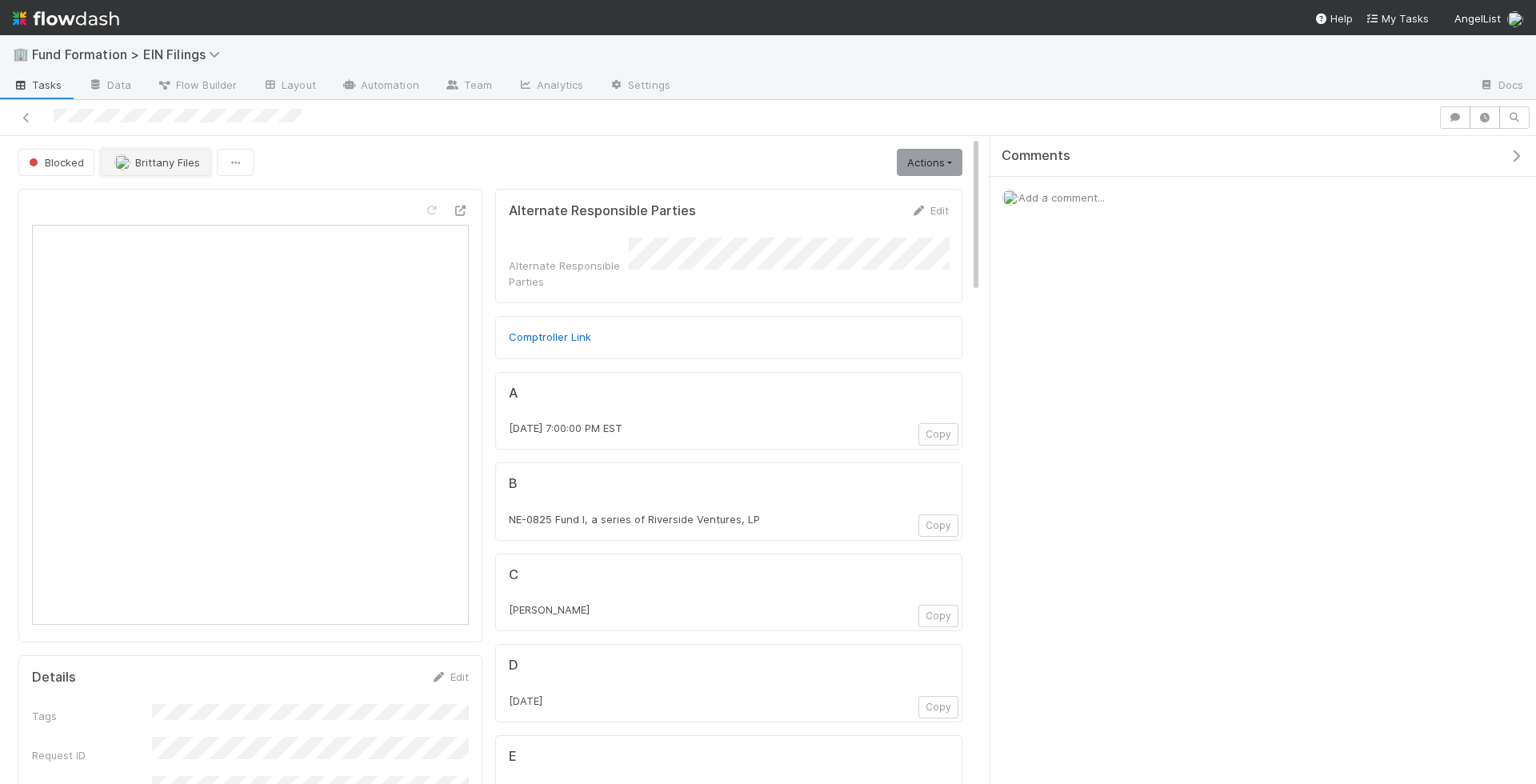
click at [130, 156] on span "Brittany Files" at bounding box center [157, 162] width 86 height 13
click at [174, 193] on span "[PERSON_NAME] you" at bounding box center [177, 200] width 105 height 13
click at [1067, 197] on span "Add a comment..." at bounding box center [1062, 198] width 87 height 13
click at [1057, 426] on button "Add Comment" at bounding box center [1062, 421] width 93 height 27
drag, startPoint x: 320, startPoint y: 120, endPoint x: 47, endPoint y: 119, distance: 273.0
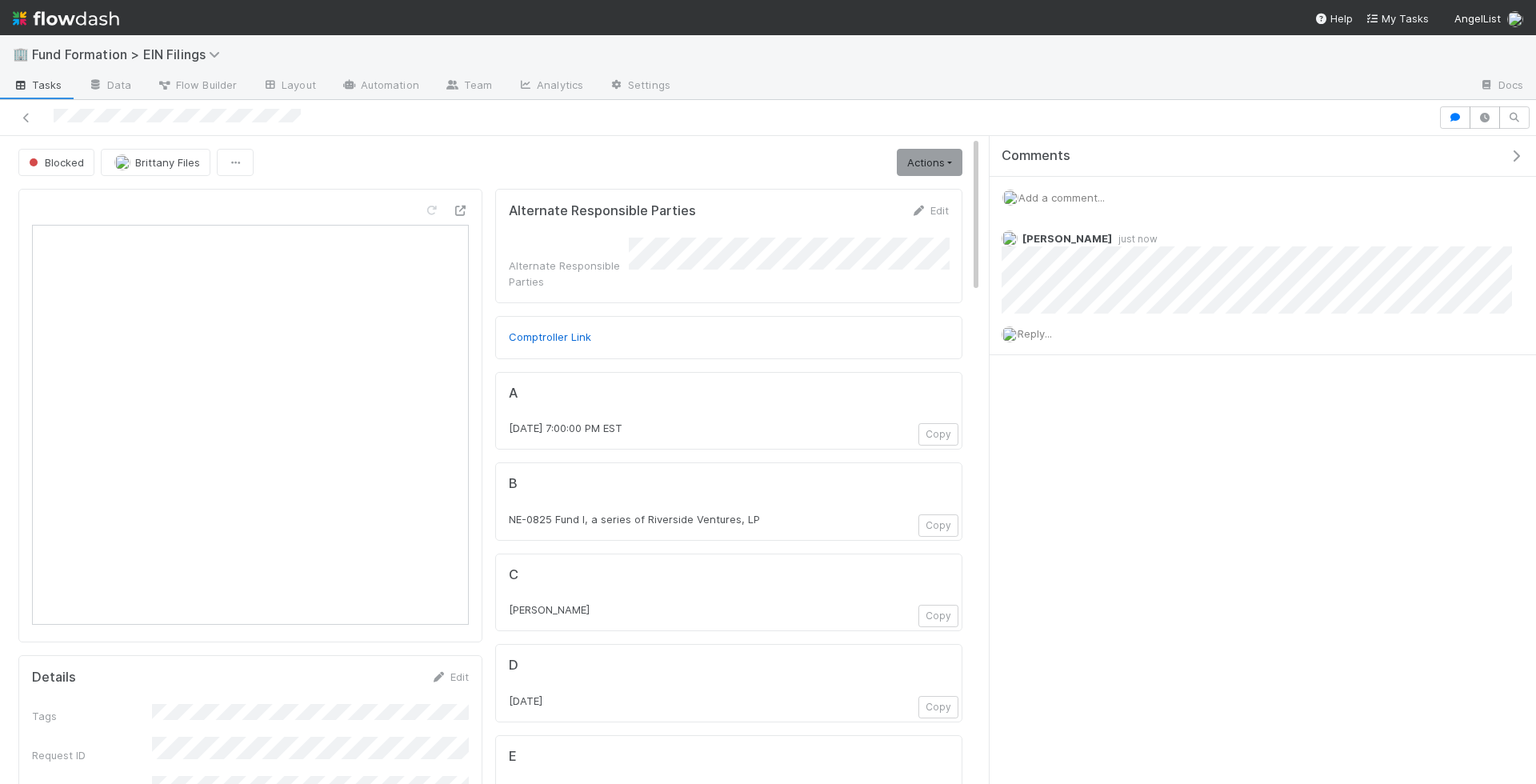
click at [47, 119] on div at bounding box center [719, 118] width 1426 height 23
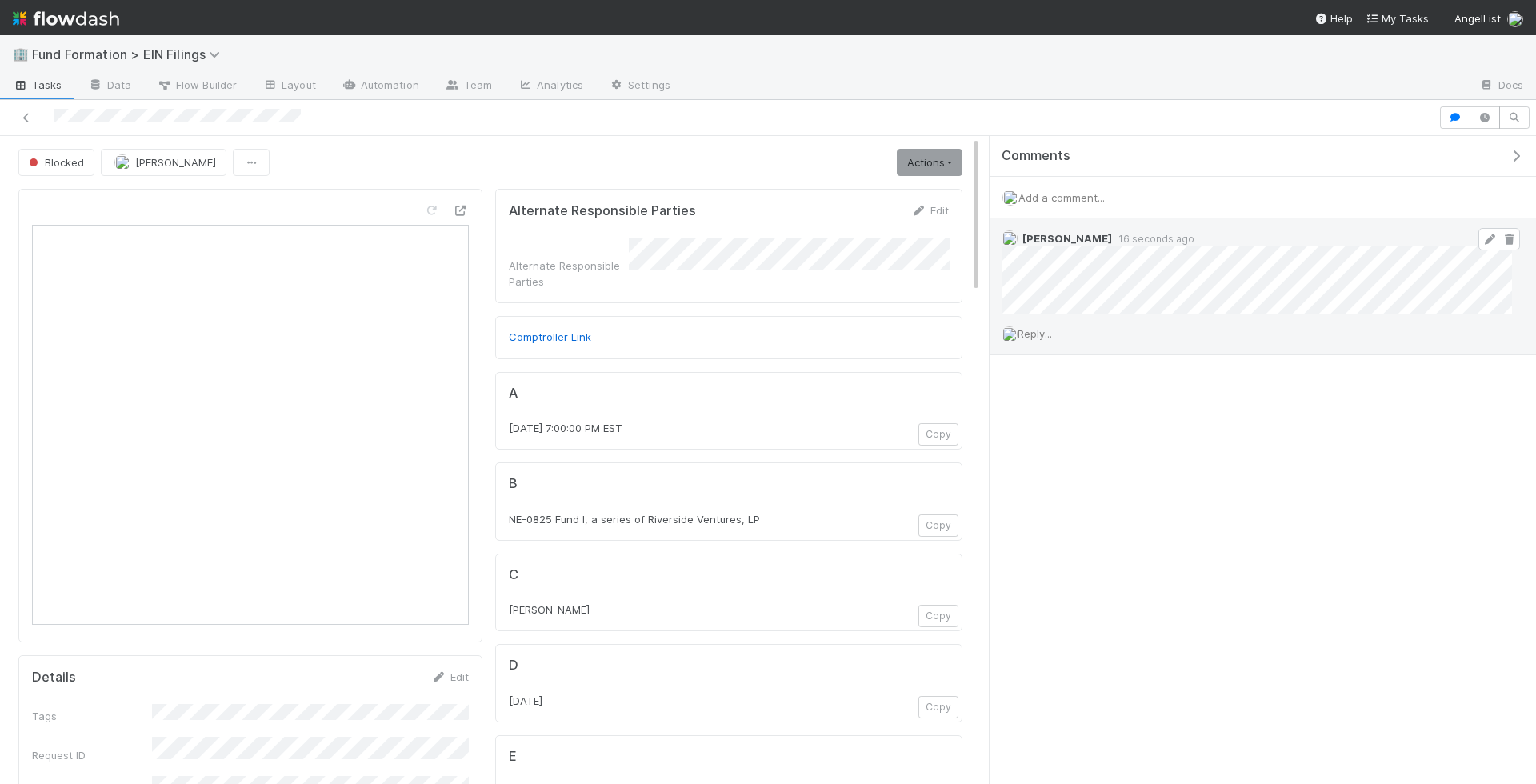
click at [1382, 235] on icon at bounding box center [1490, 239] width 16 height 10
click at [51, 88] on span "Tasks" at bounding box center [37, 85] width 49 height 16
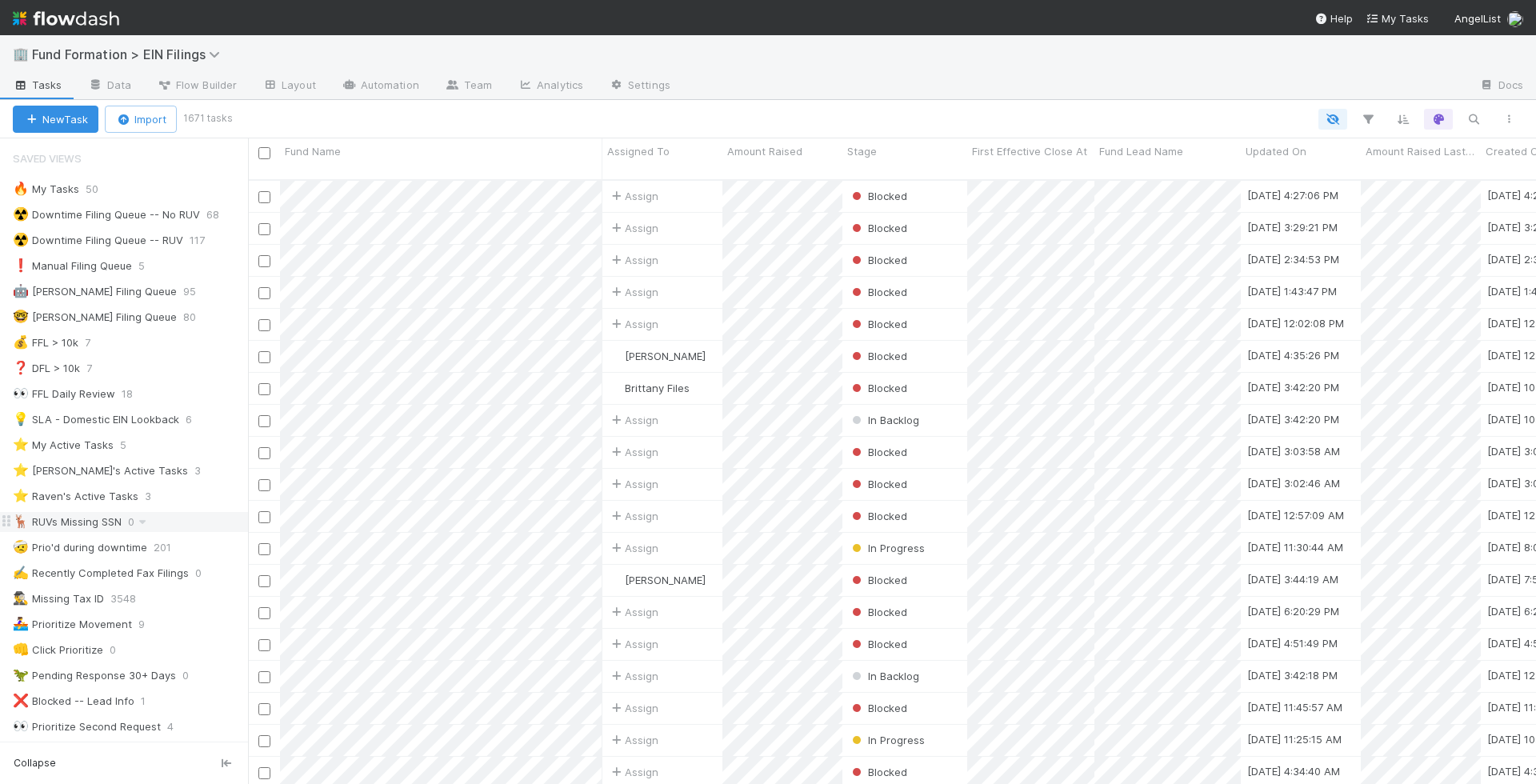
scroll to position [13, 0]
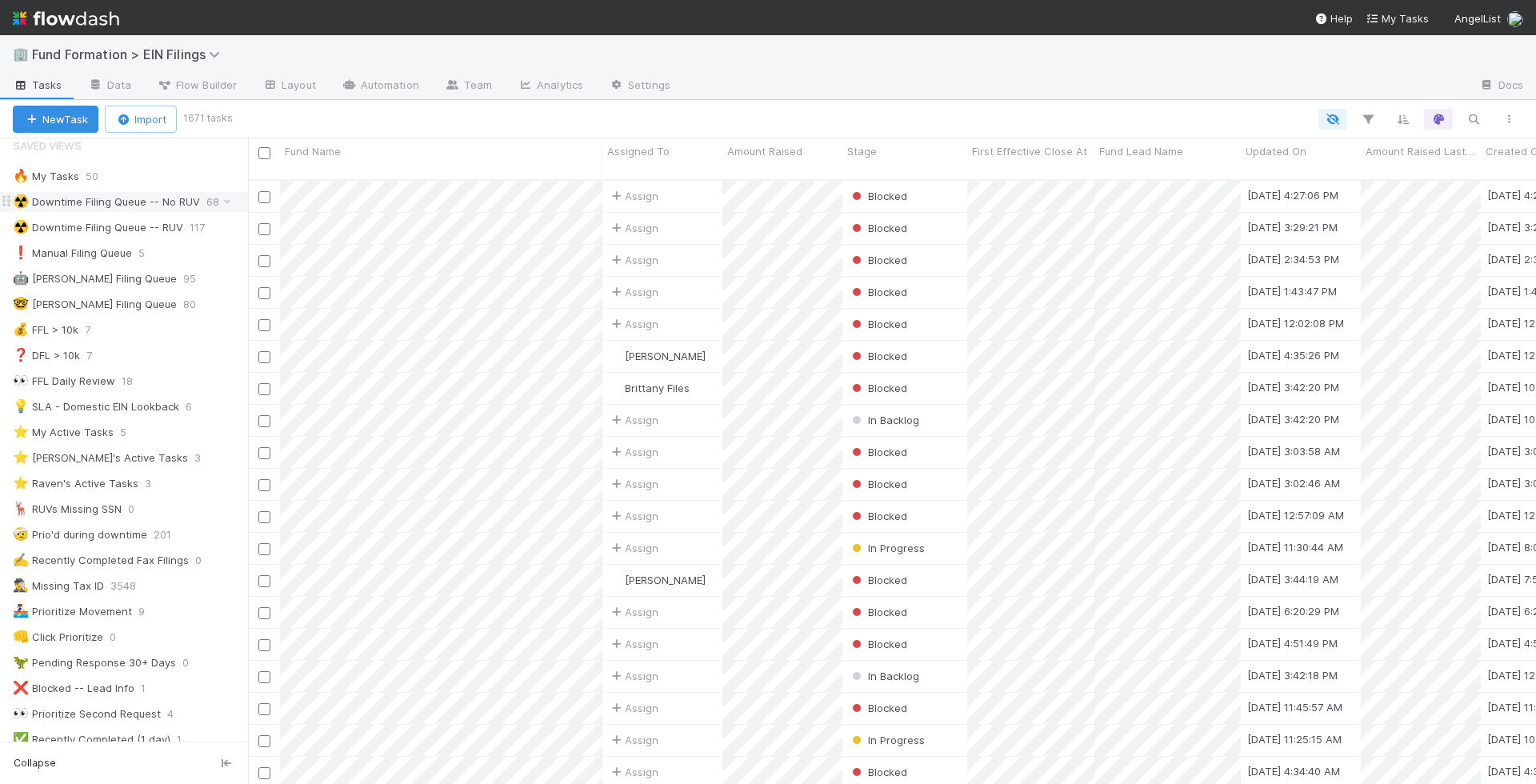
click at [174, 201] on div "☢️ Downtime Filing Queue -- No RUV" at bounding box center [106, 202] width 187 height 20
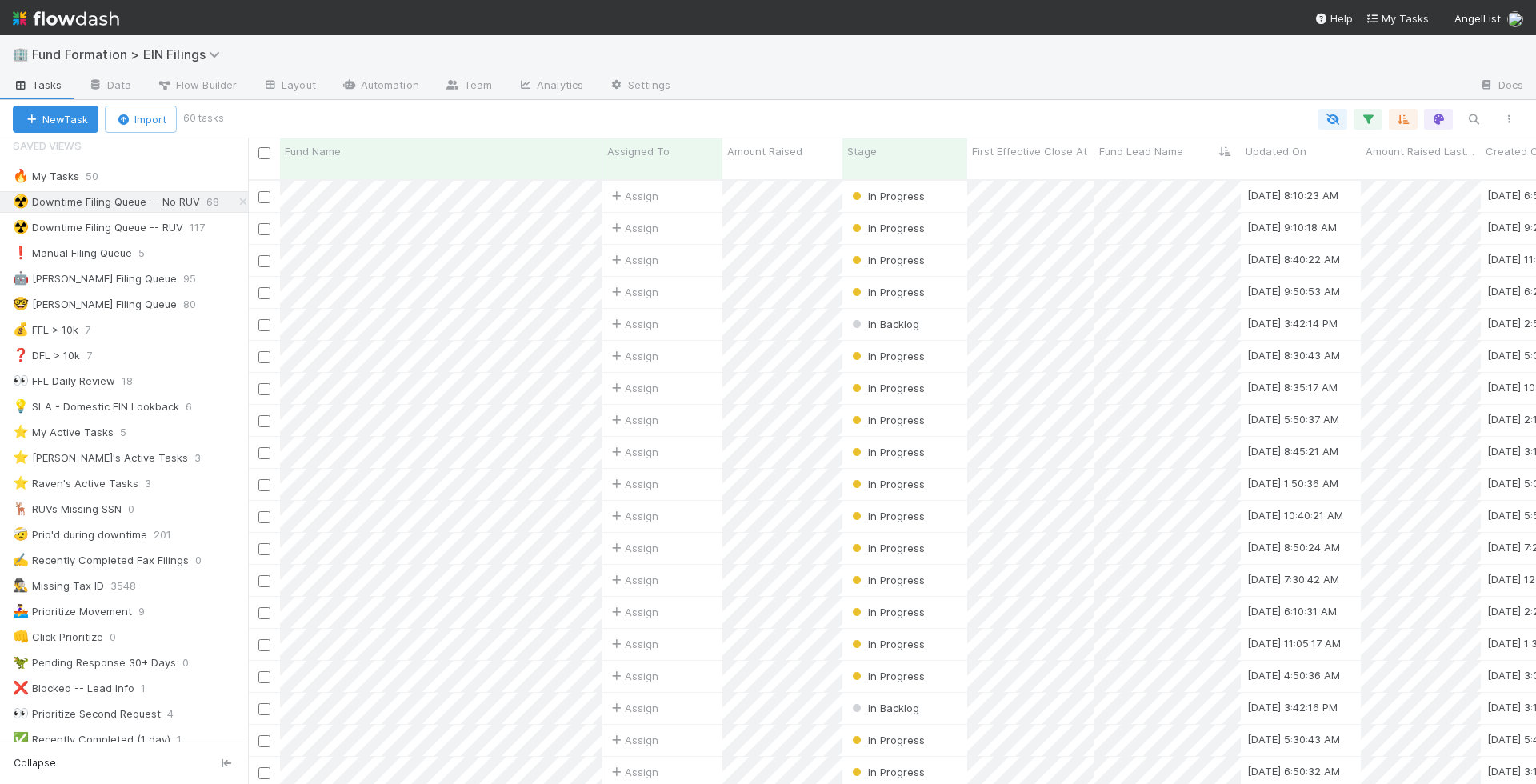
scroll to position [617, 1289]
click at [694, 287] on div "Assign" at bounding box center [663, 293] width 120 height 31
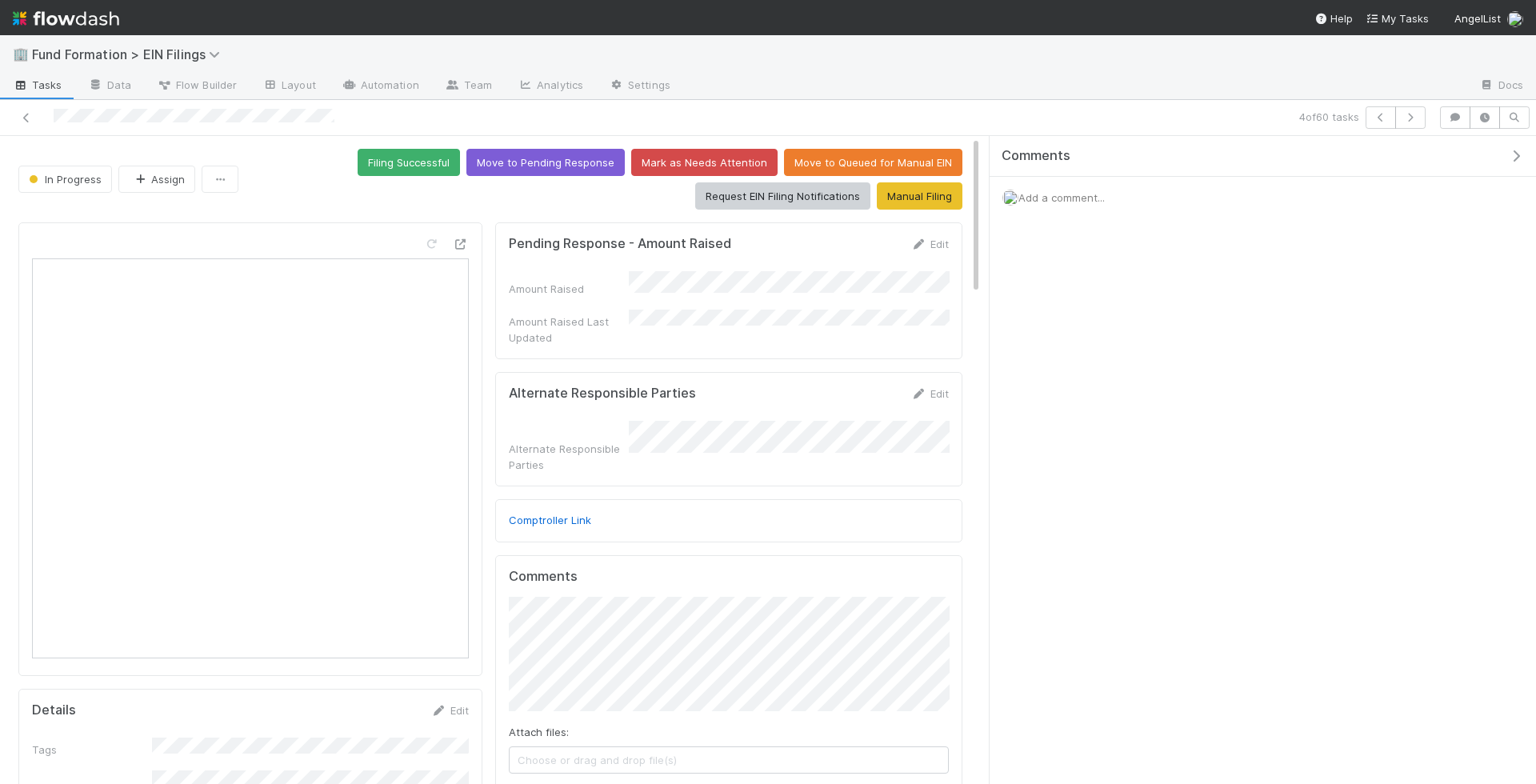
click at [160, 193] on div "In Progress Assign Filing Successful Move to Pending Response Mark as Needs Att…" at bounding box center [490, 179] width 944 height 61
click at [171, 181] on button "Assign" at bounding box center [157, 180] width 77 height 27
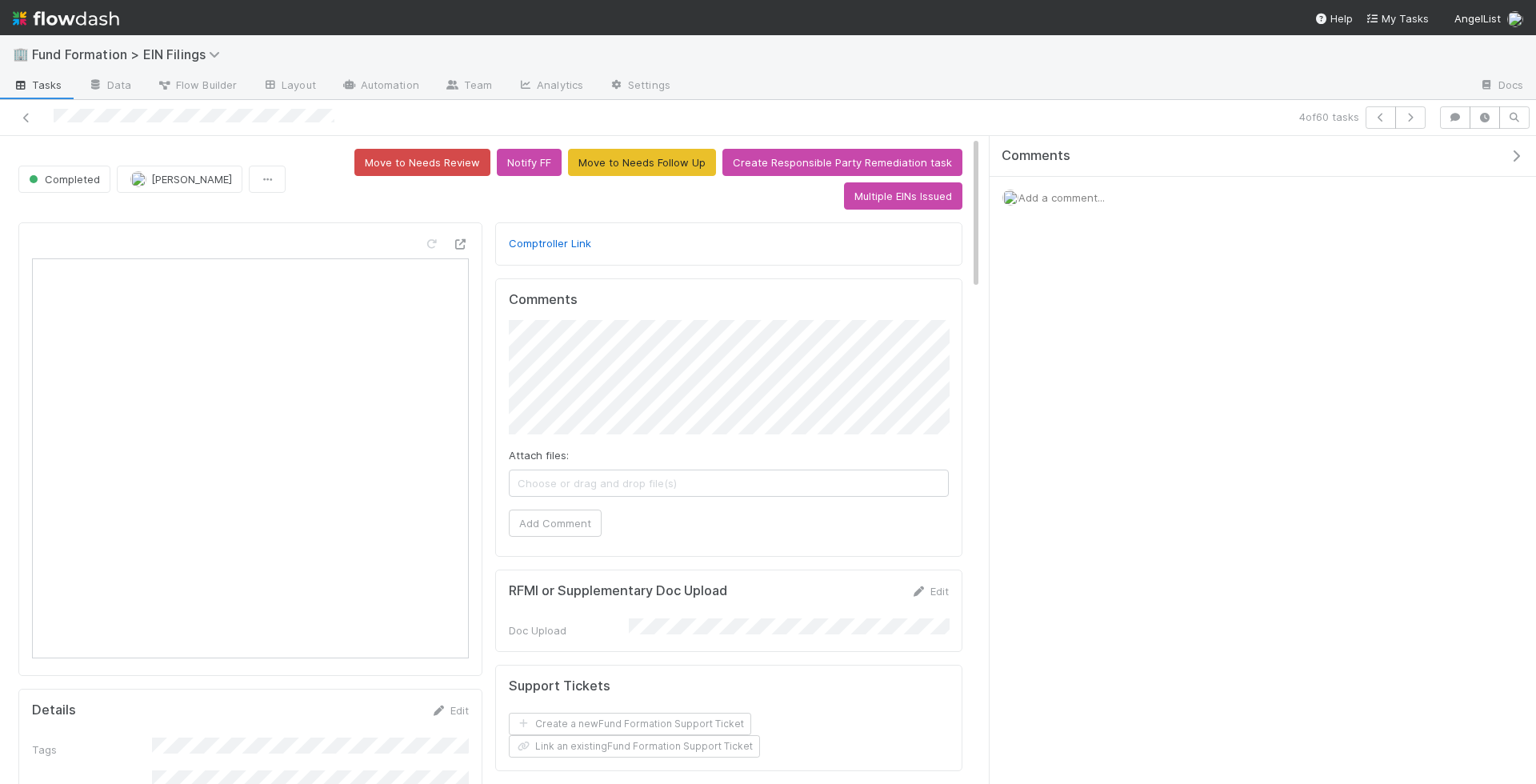
click at [1269, 397] on div "Comments Add a comment..." at bounding box center [1262, 460] width 546 height 649
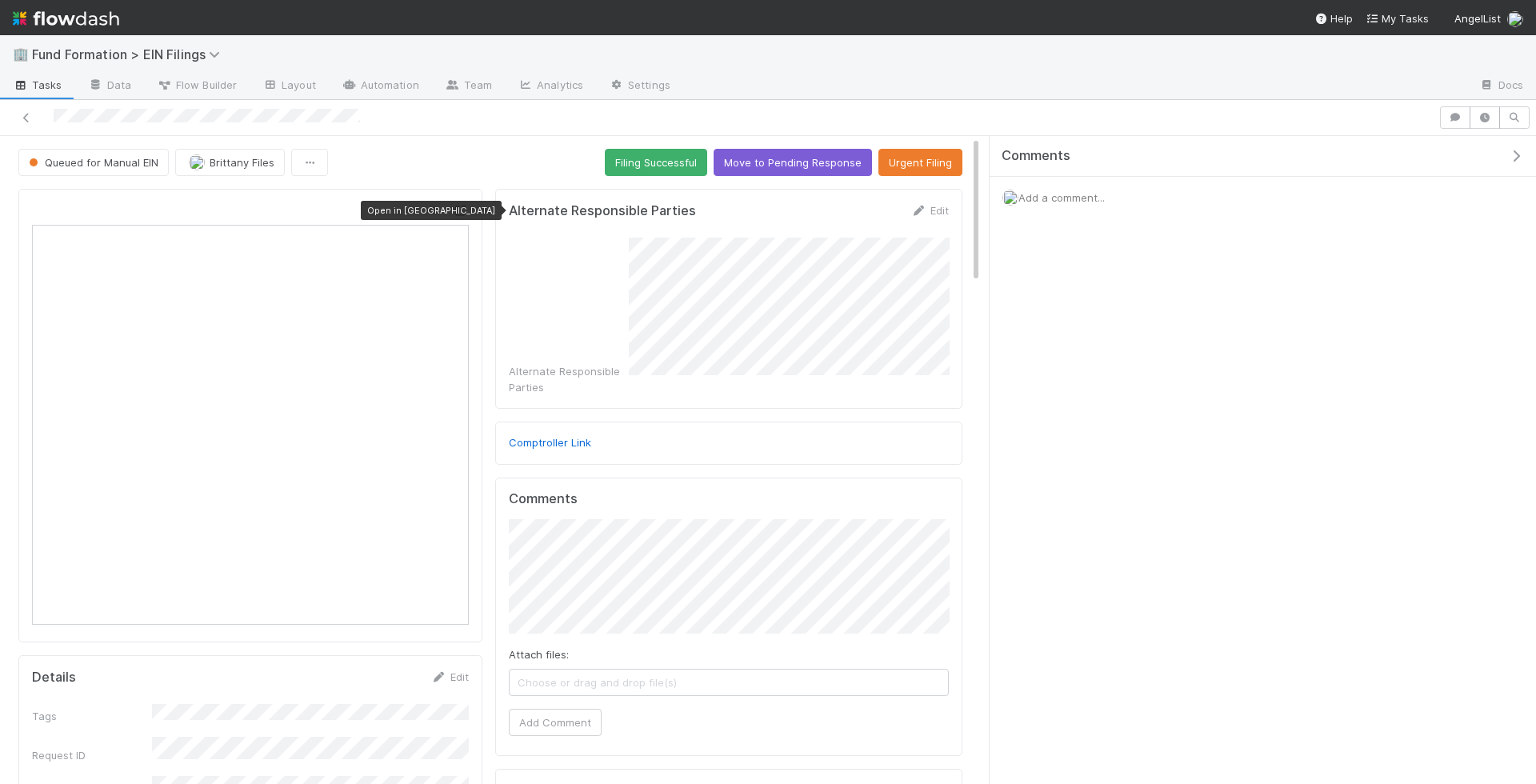
click at [467, 205] on icon at bounding box center [462, 210] width 16 height 10
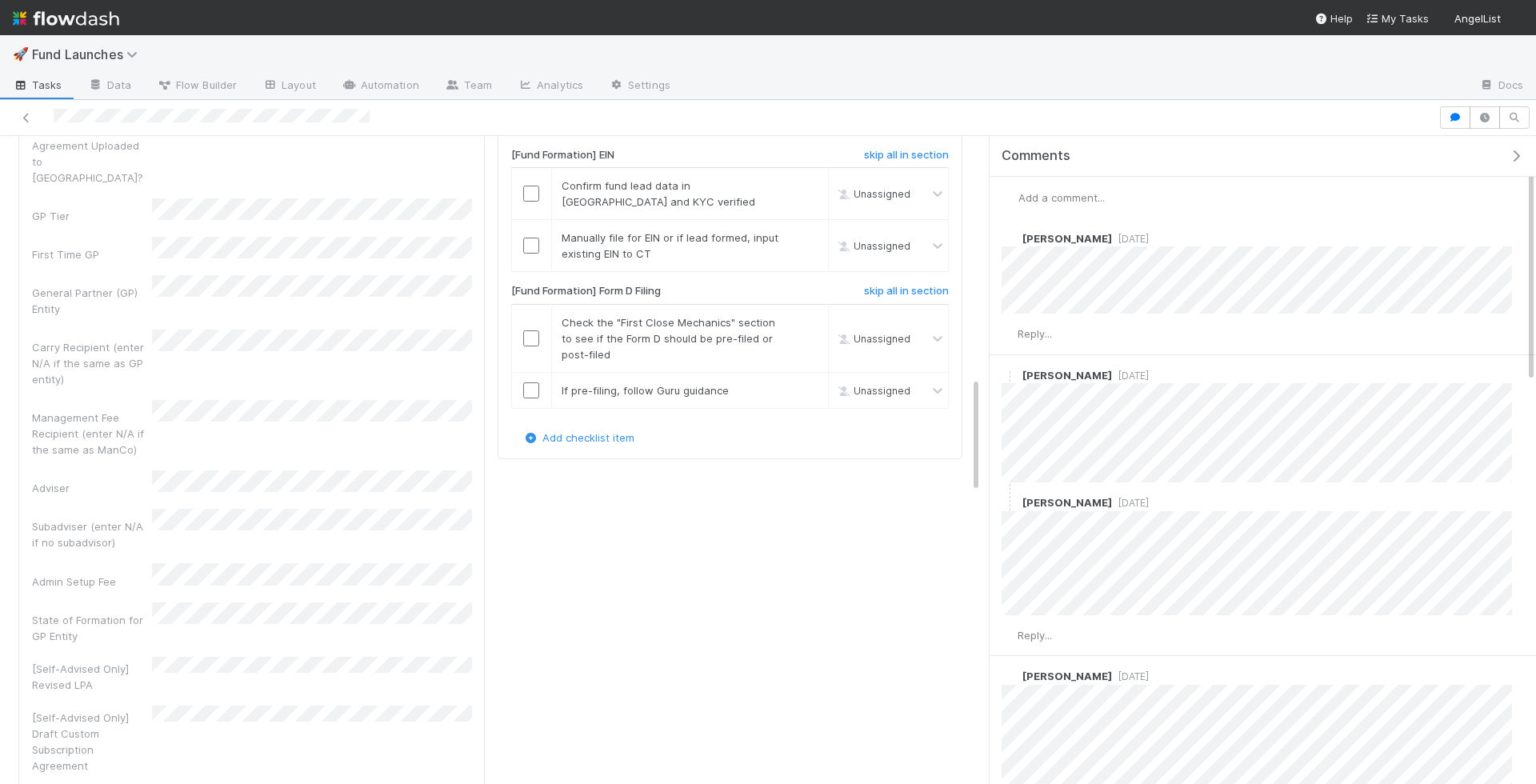
scroll to position [1376, 0]
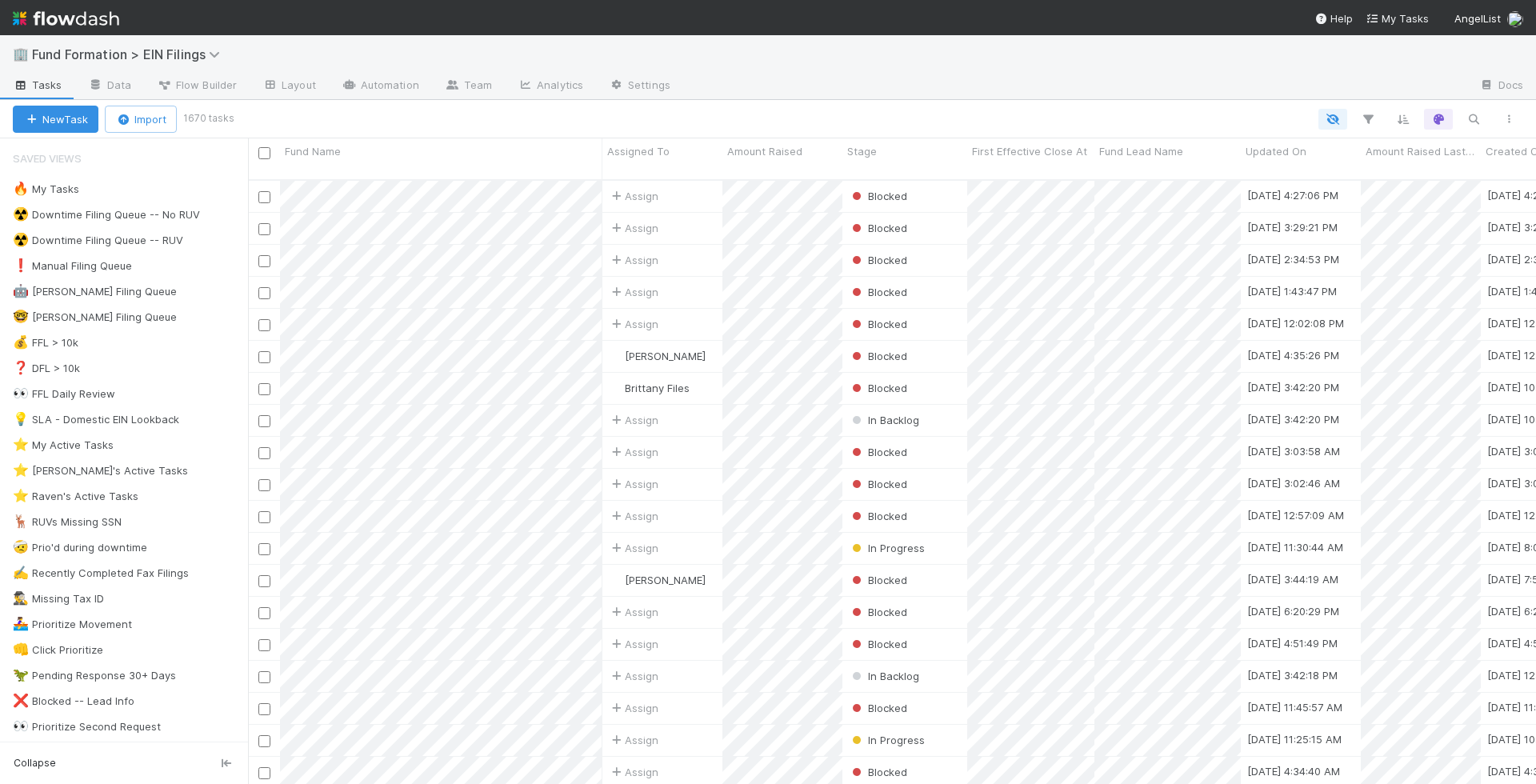
scroll to position [617, 1289]
